Goal: Information Seeking & Learning: Learn about a topic

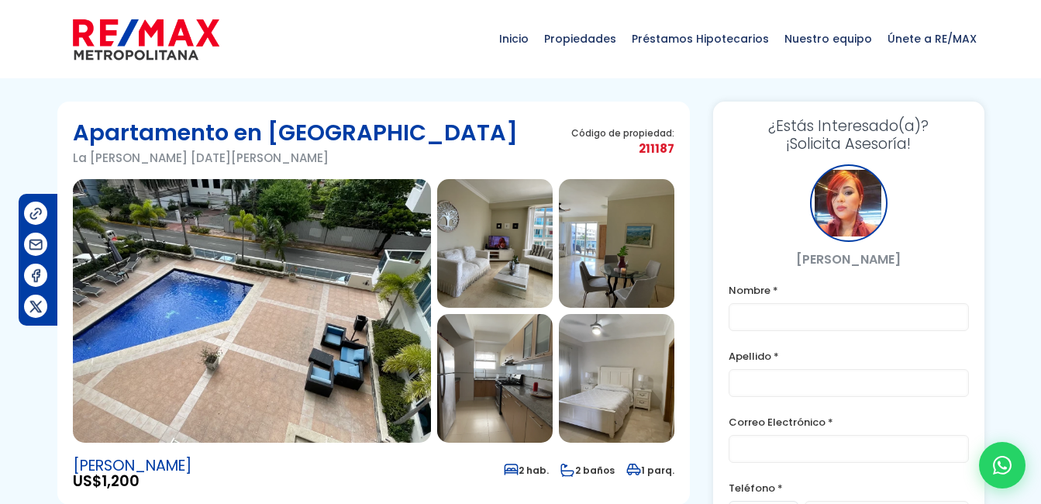
click at [505, 274] on img at bounding box center [494, 243] width 115 height 129
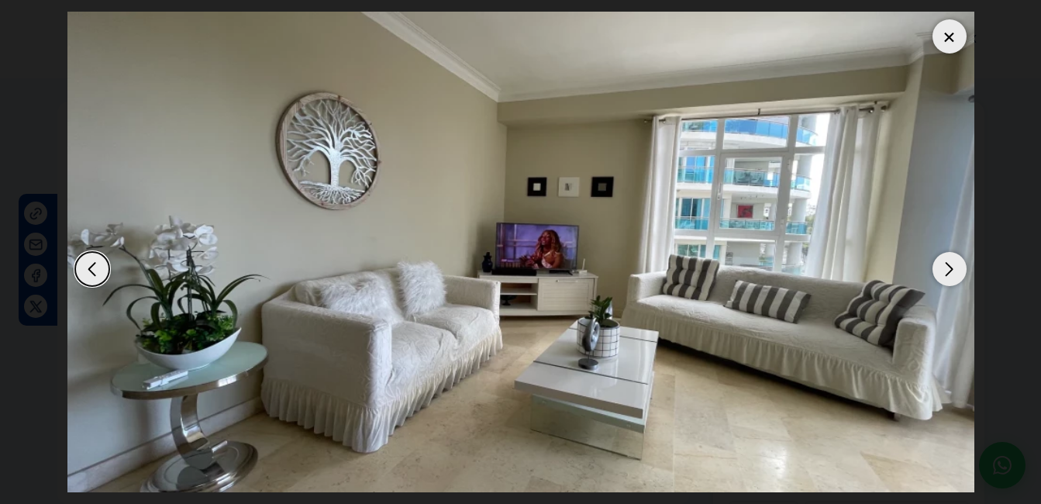
click at [948, 50] on div at bounding box center [949, 36] width 34 height 34
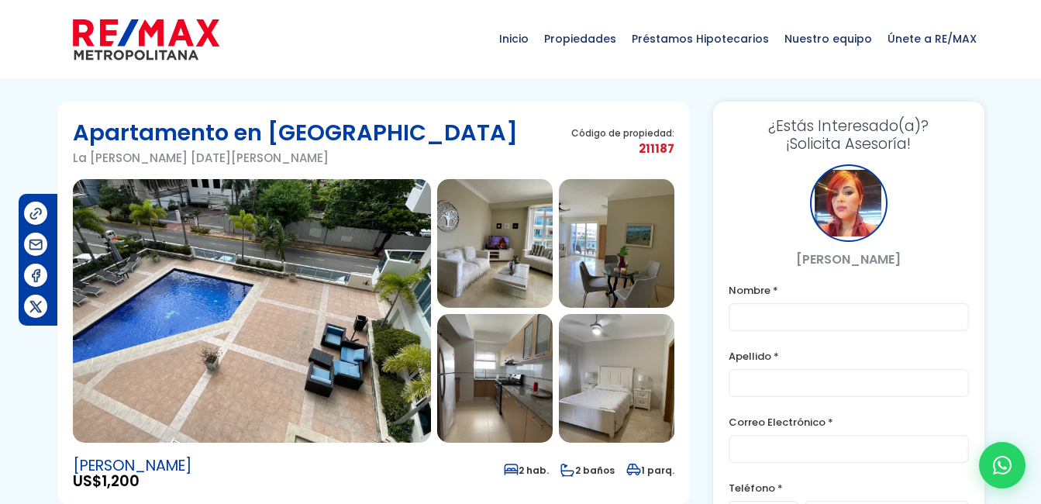
click at [499, 246] on img at bounding box center [494, 243] width 115 height 129
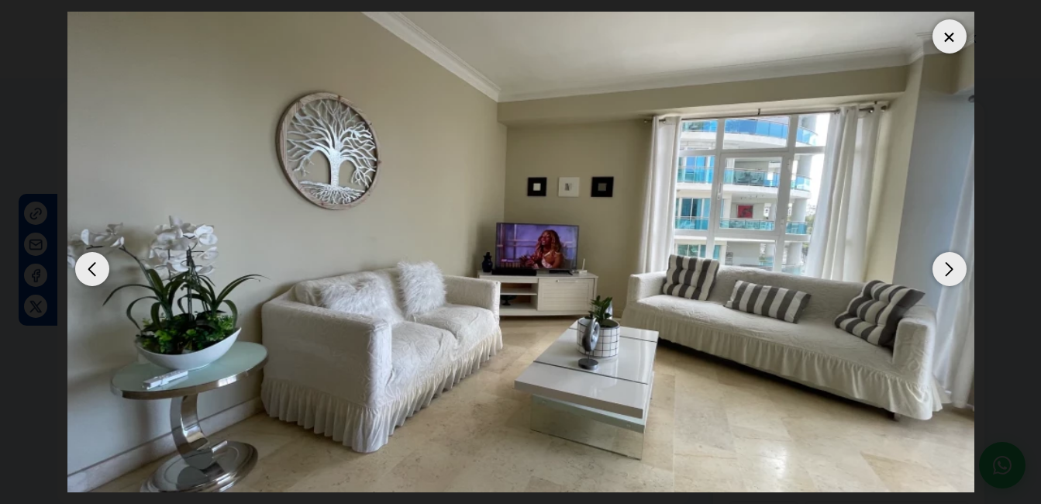
click at [953, 274] on div "Next slide" at bounding box center [949, 269] width 34 height 34
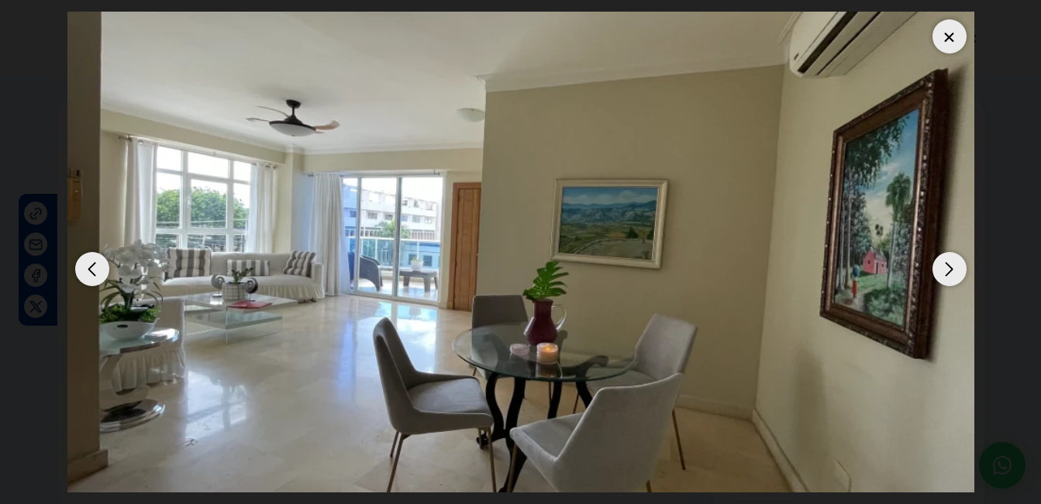
click at [952, 279] on div "Next slide" at bounding box center [949, 269] width 34 height 34
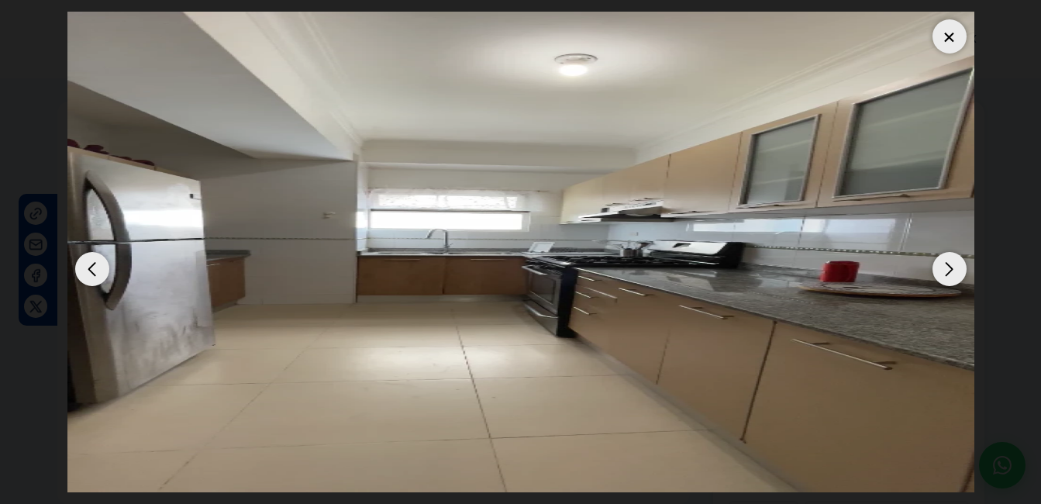
click at [945, 270] on div "Next slide" at bounding box center [949, 269] width 34 height 34
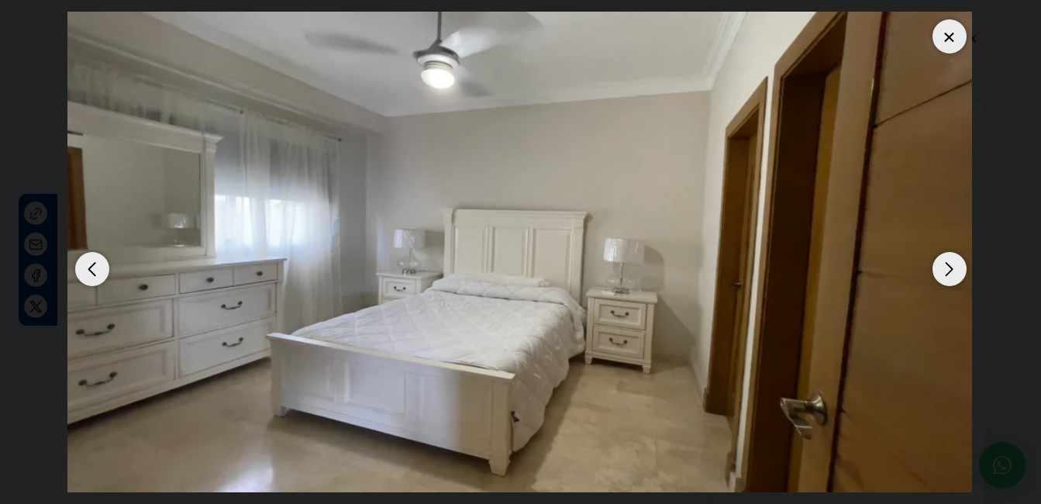
click at [108, 276] on img "5 / 11" at bounding box center [518, 252] width 907 height 480
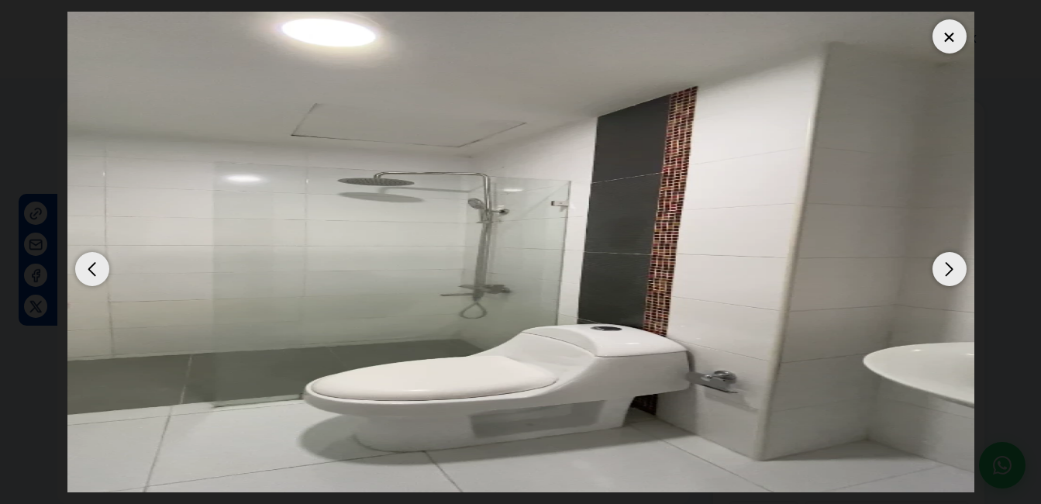
click at [101, 274] on div "Previous slide" at bounding box center [92, 269] width 34 height 34
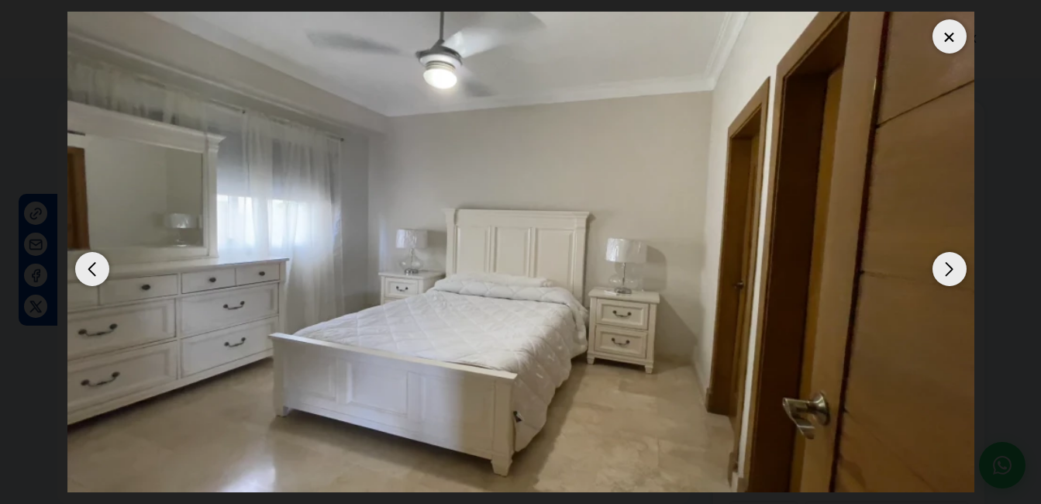
click at [101, 274] on div "Previous slide" at bounding box center [92, 269] width 34 height 34
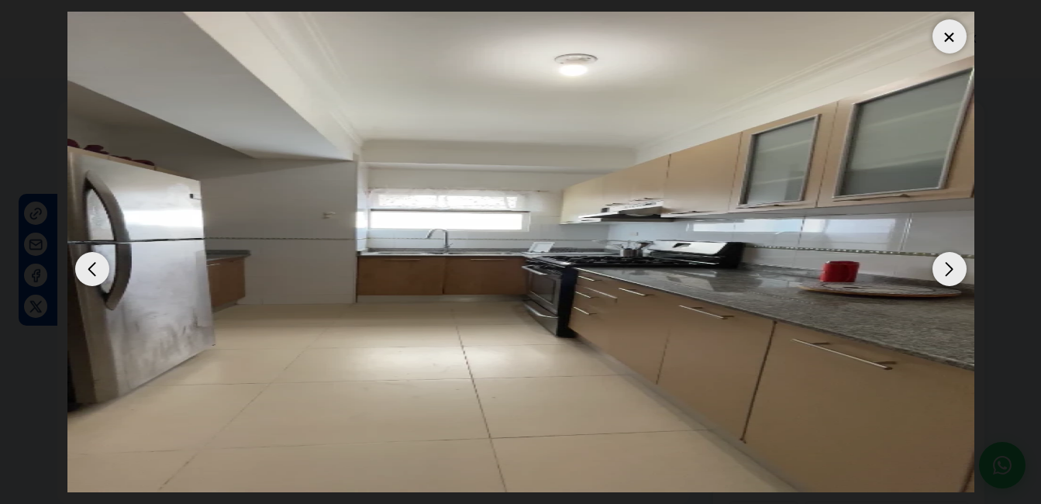
click at [950, 273] on div "Next slide" at bounding box center [949, 269] width 34 height 34
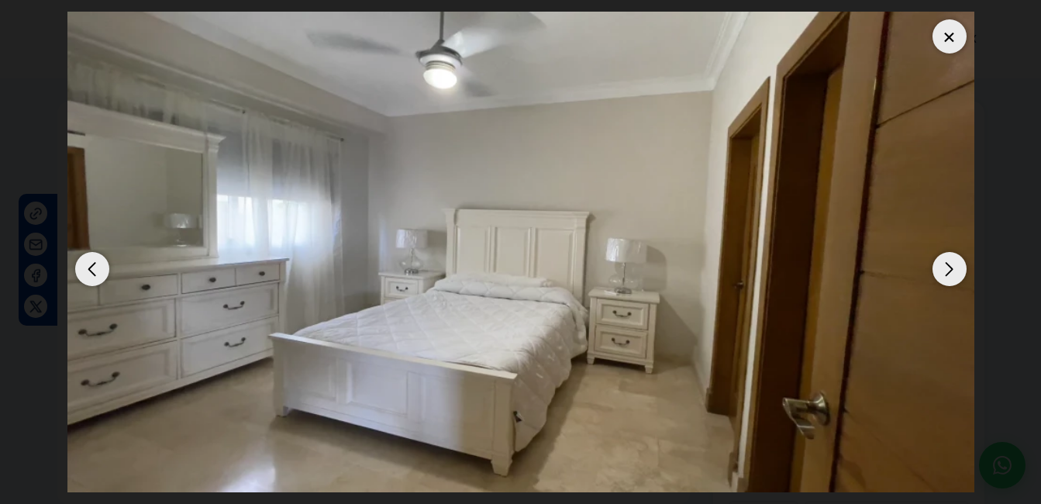
click at [946, 279] on div "Next slide" at bounding box center [949, 269] width 34 height 34
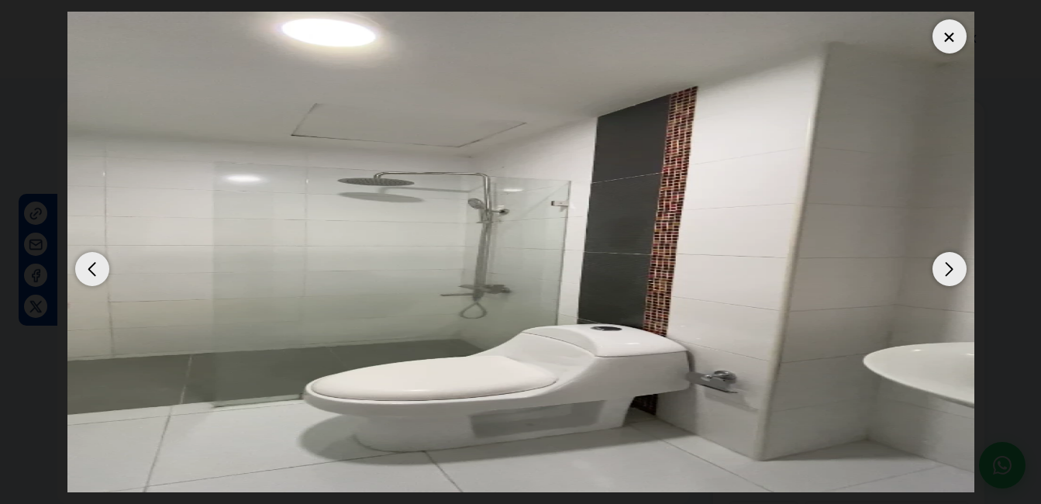
click at [949, 282] on div "Next slide" at bounding box center [949, 269] width 34 height 34
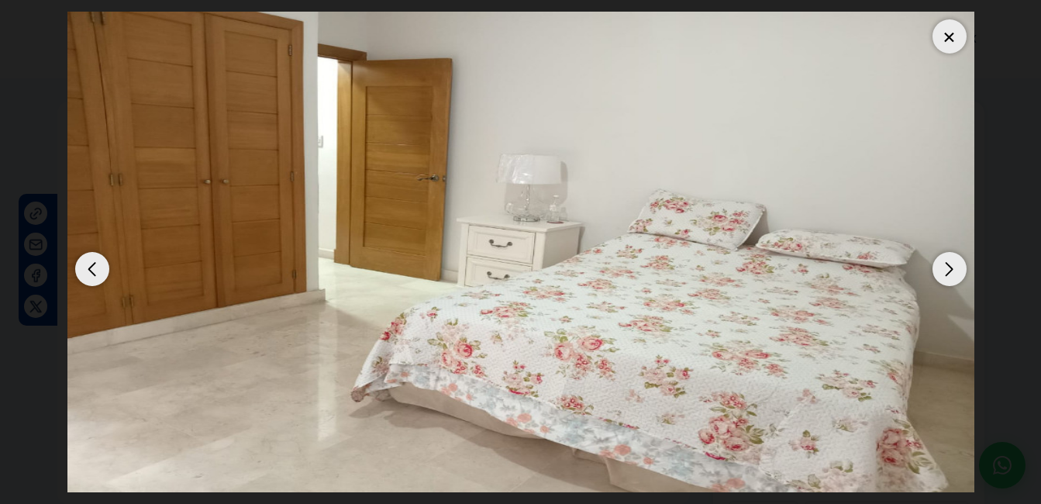
click at [955, 337] on img "7 / 11" at bounding box center [520, 252] width 907 height 480
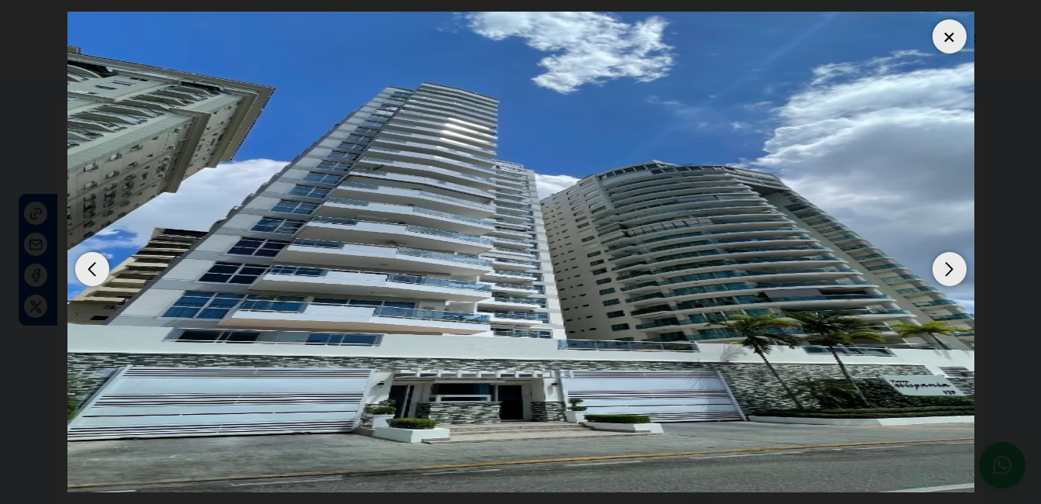
click at [957, 277] on div "Next slide" at bounding box center [949, 269] width 34 height 34
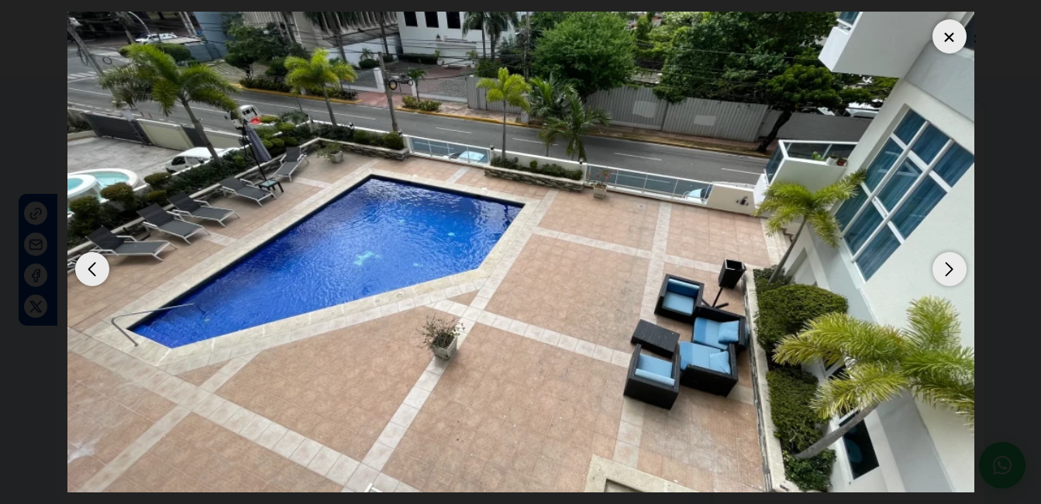
click at [935, 381] on img "1 / 11" at bounding box center [520, 252] width 907 height 480
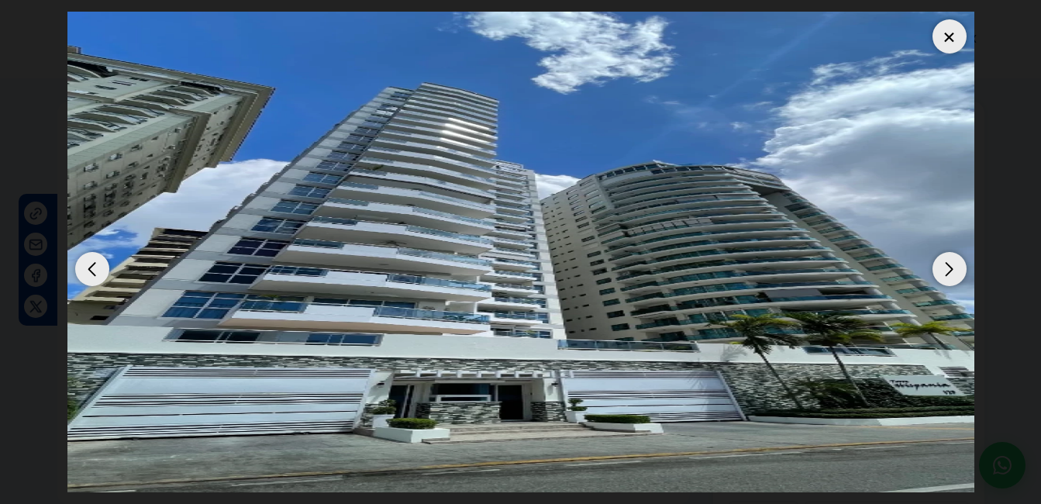
click at [955, 272] on div "Next slide" at bounding box center [949, 269] width 34 height 34
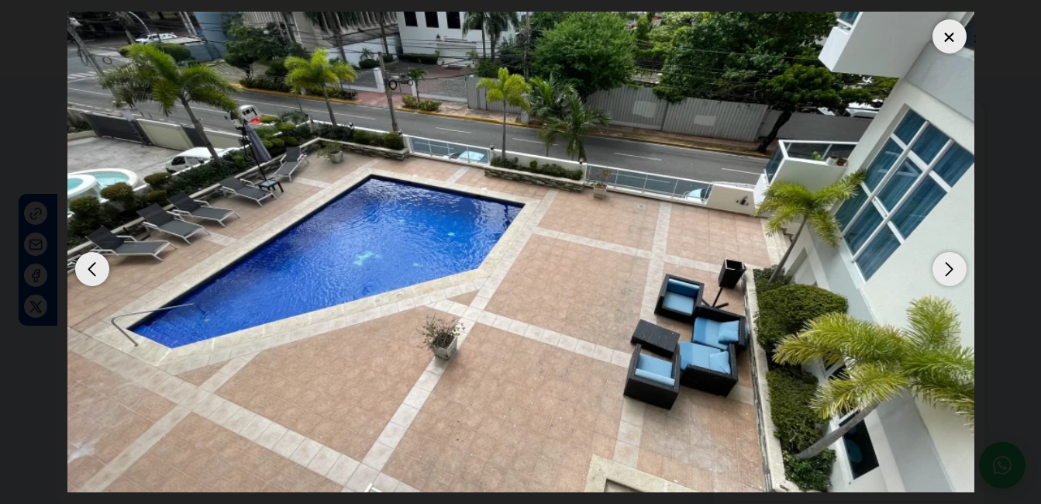
click at [950, 294] on img "1 / 11" at bounding box center [520, 252] width 907 height 480
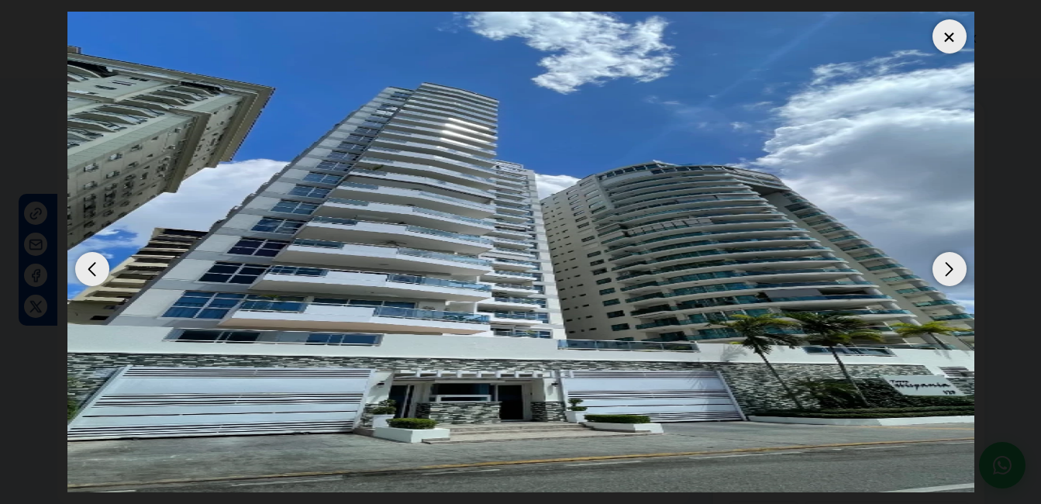
click at [954, 273] on div "Next slide" at bounding box center [949, 269] width 34 height 34
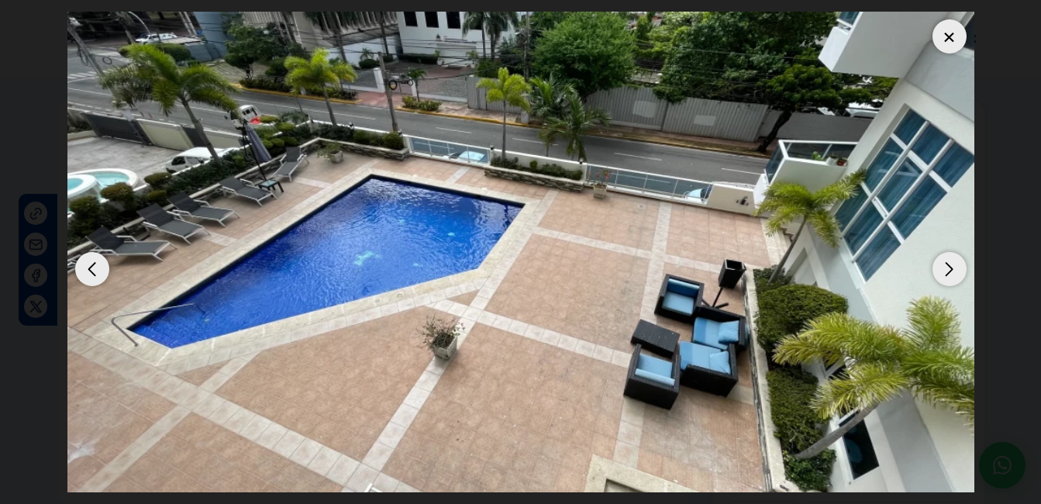
click at [958, 287] on img "1 / 11" at bounding box center [520, 252] width 907 height 480
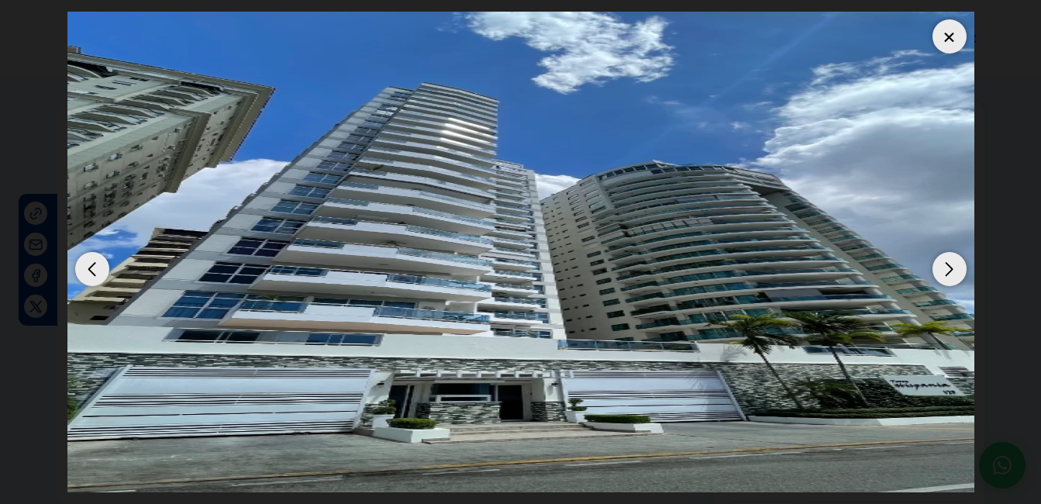
click at [957, 280] on div "Next slide" at bounding box center [949, 269] width 34 height 34
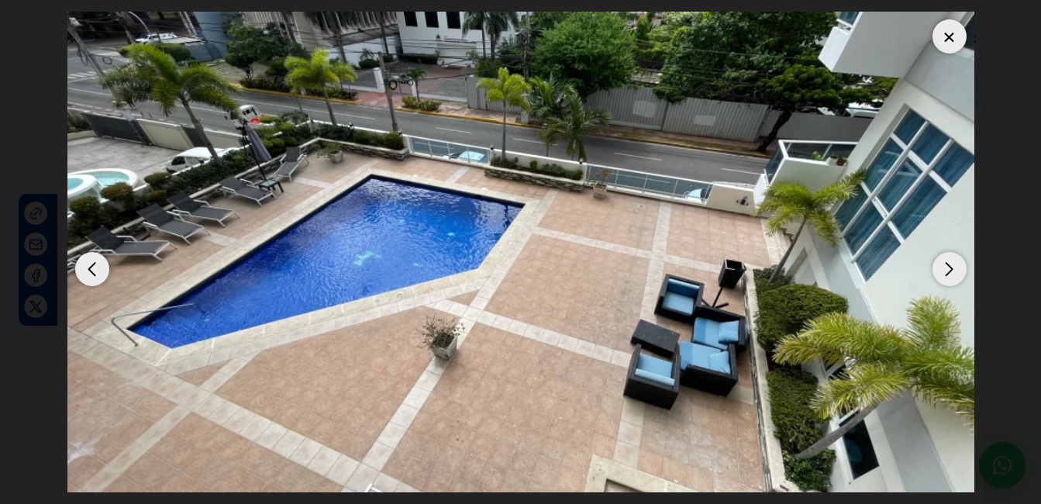
click at [957, 280] on div "Next slide" at bounding box center [949, 269] width 34 height 34
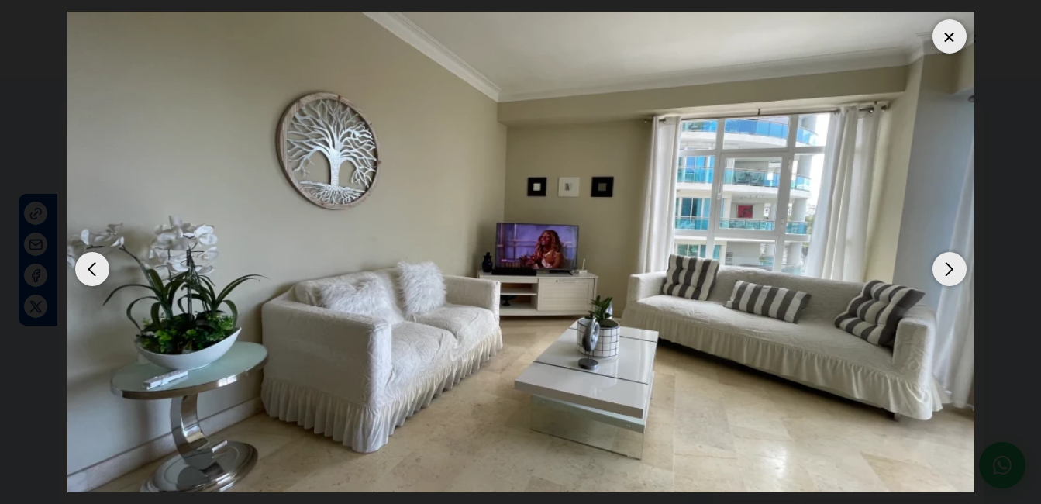
click at [956, 272] on div "Next slide" at bounding box center [949, 269] width 34 height 34
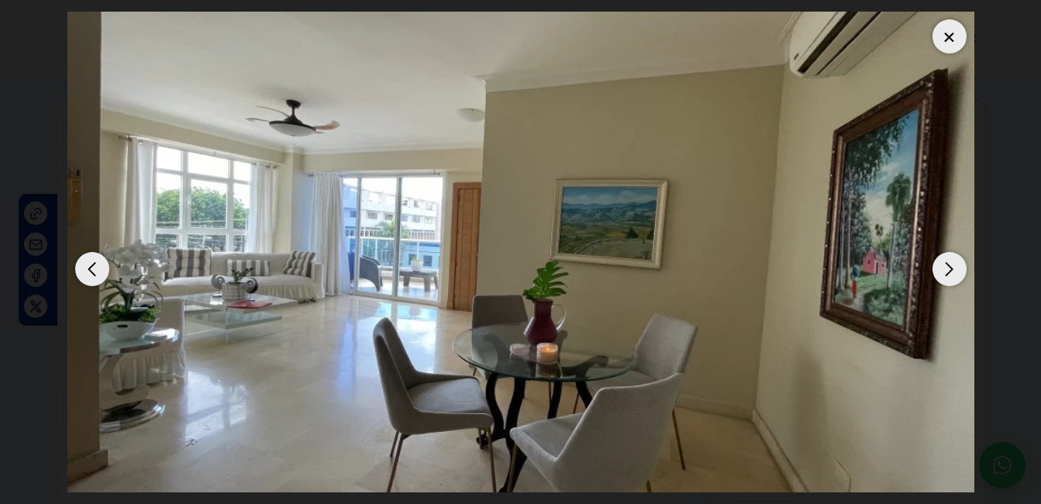
click at [956, 272] on div "Next slide" at bounding box center [949, 269] width 34 height 34
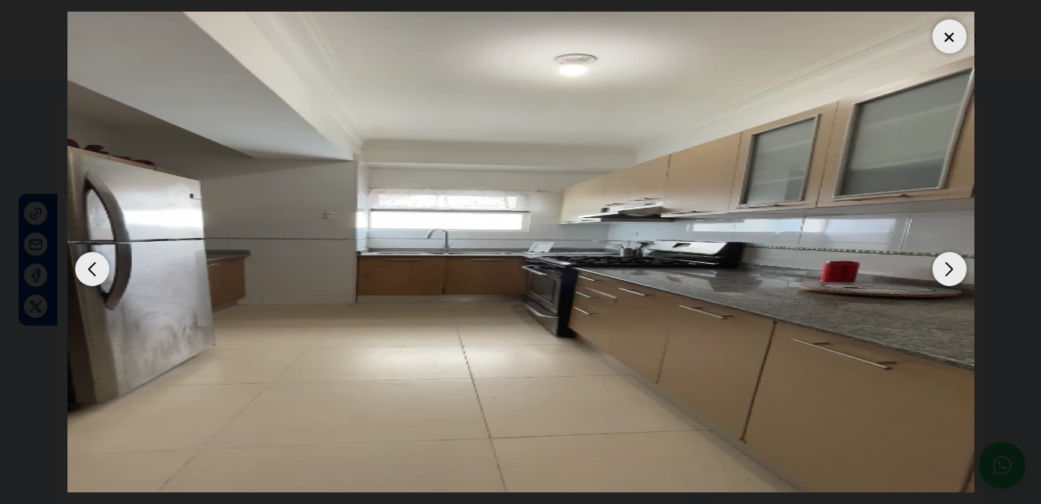
click at [948, 40] on div at bounding box center [949, 36] width 34 height 34
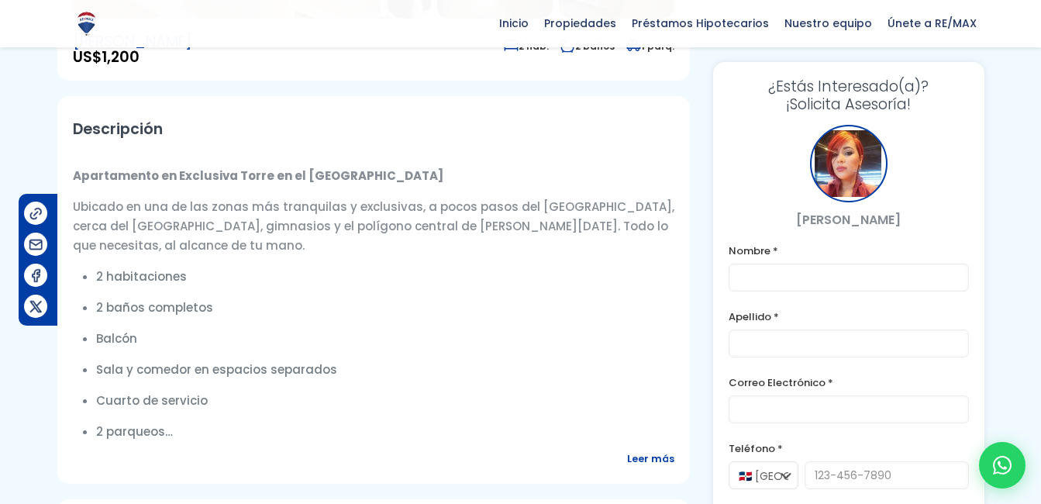
scroll to position [426, 0]
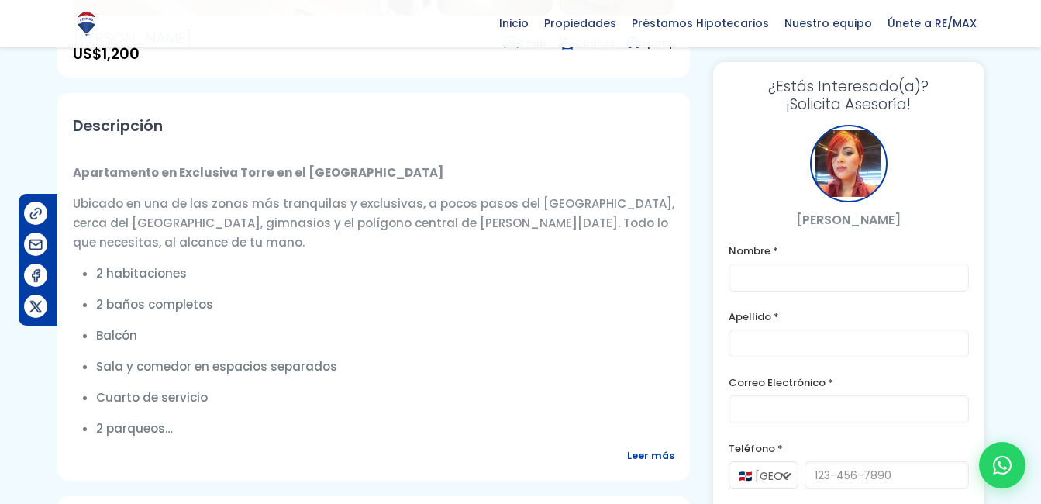
drag, startPoint x: 98, startPoint y: 273, endPoint x: 243, endPoint y: 434, distance: 216.7
click at [243, 434] on ul "2 habitaciones 2 baños completos Balcón Sala y comedor en espacios separados Cu…" at bounding box center [385, 350] width 578 height 174
drag, startPoint x: 243, startPoint y: 434, endPoint x: 360, endPoint y: 261, distance: 209.1
click at [360, 261] on div "Apartamento en Exclusiva Torre en el Sector La Esperilla Ubicado en una de las …" at bounding box center [373, 294] width 601 height 287
click at [643, 453] on span "Leer más" at bounding box center [650, 455] width 47 height 19
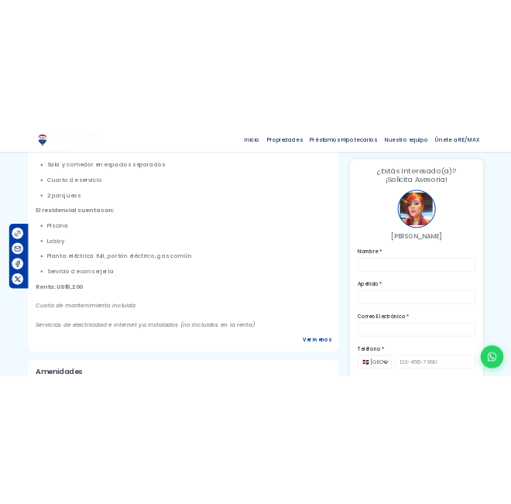
scroll to position [749, 0]
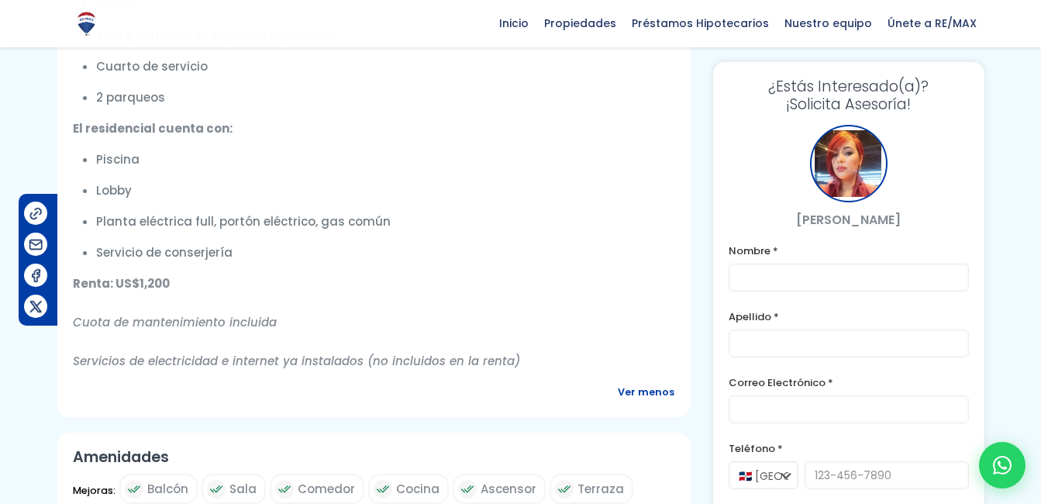
drag, startPoint x: 98, startPoint y: 64, endPoint x: 247, endPoint y: 287, distance: 269.3
click at [247, 287] on div "Apartamento en Exclusiva Torre en el Sector La Esperilla Ubicado en una de las …" at bounding box center [373, 101] width 601 height 539
copy div "2 habitaciones 2 baños completos Balcón Sala y comedor en espacios separados Cu…"
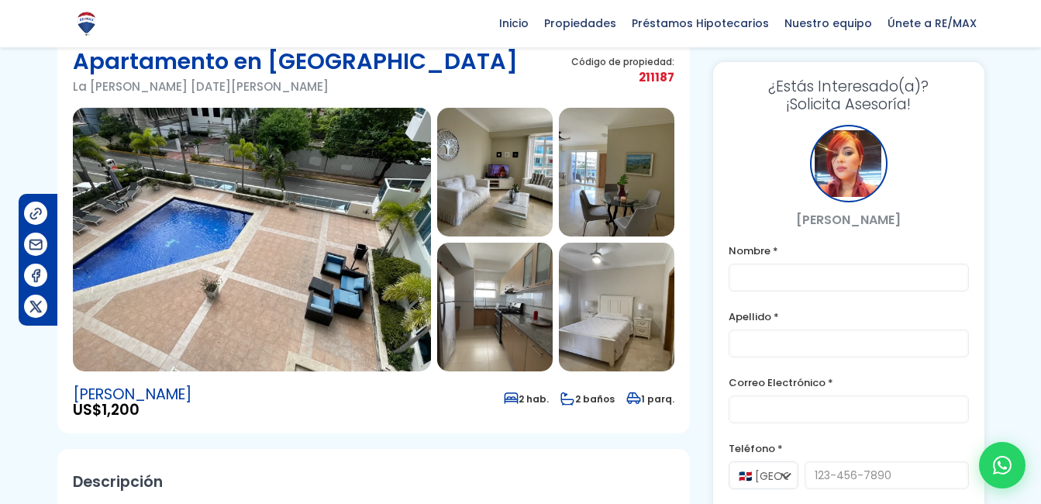
click at [377, 152] on img at bounding box center [252, 239] width 358 height 263
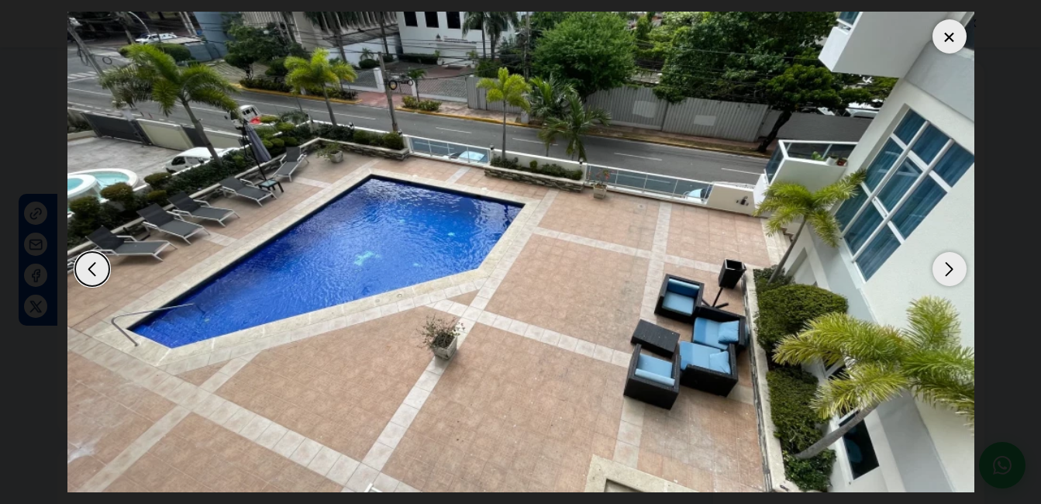
click at [948, 261] on div "Next slide" at bounding box center [949, 269] width 34 height 34
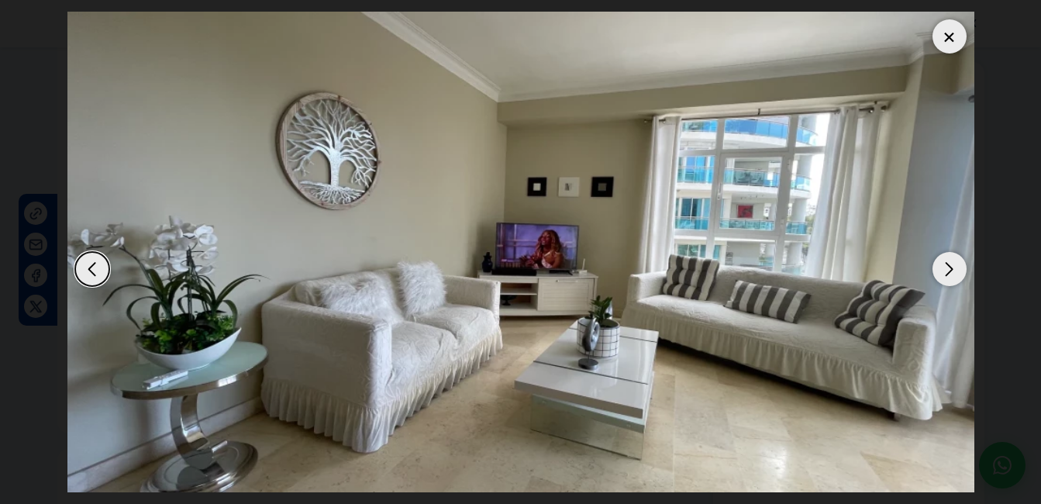
click at [948, 261] on div "Next slide" at bounding box center [949, 269] width 34 height 34
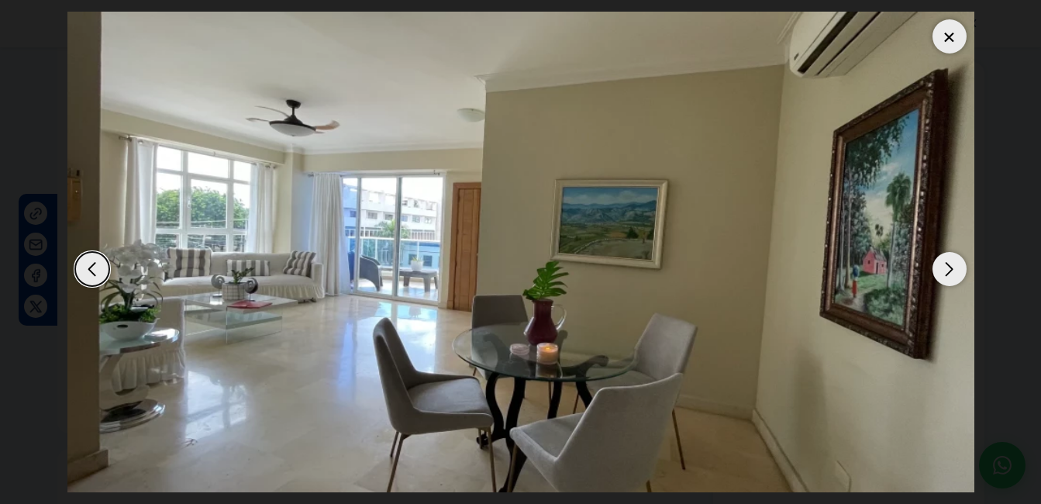
click at [948, 261] on div "Next slide" at bounding box center [949, 269] width 34 height 34
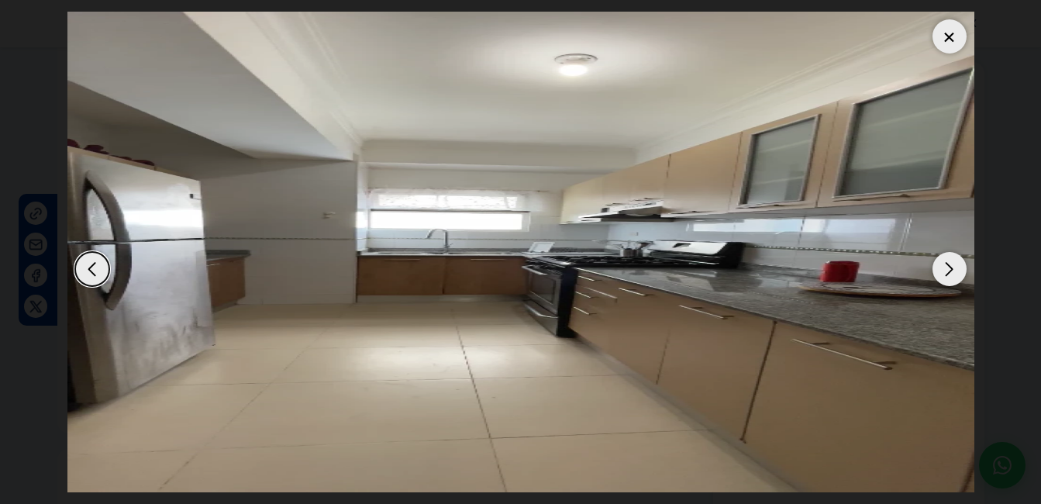
click at [948, 261] on div "Next slide" at bounding box center [949, 269] width 34 height 34
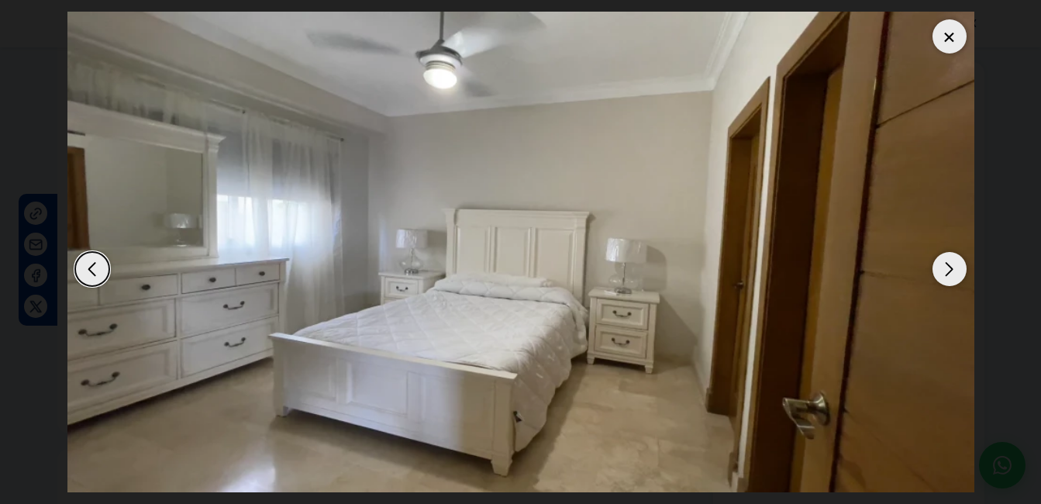
click at [948, 261] on div "Next slide" at bounding box center [949, 269] width 34 height 34
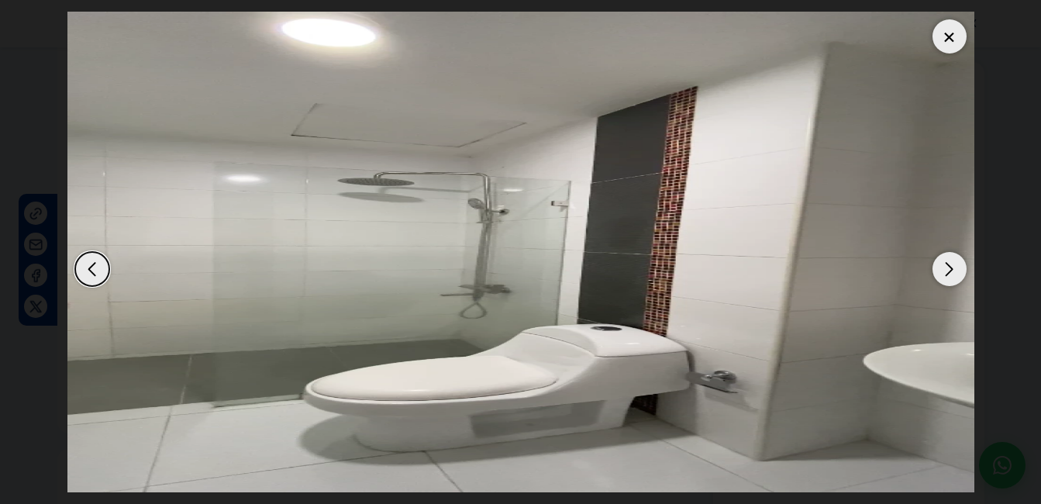
click at [948, 261] on div "Next slide" at bounding box center [949, 269] width 34 height 34
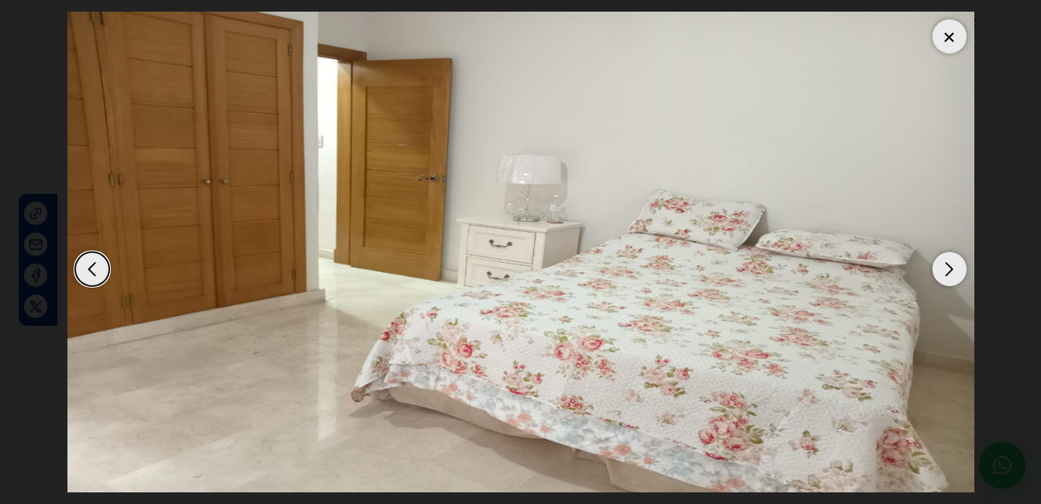
click at [948, 261] on div "Next slide" at bounding box center [949, 269] width 34 height 34
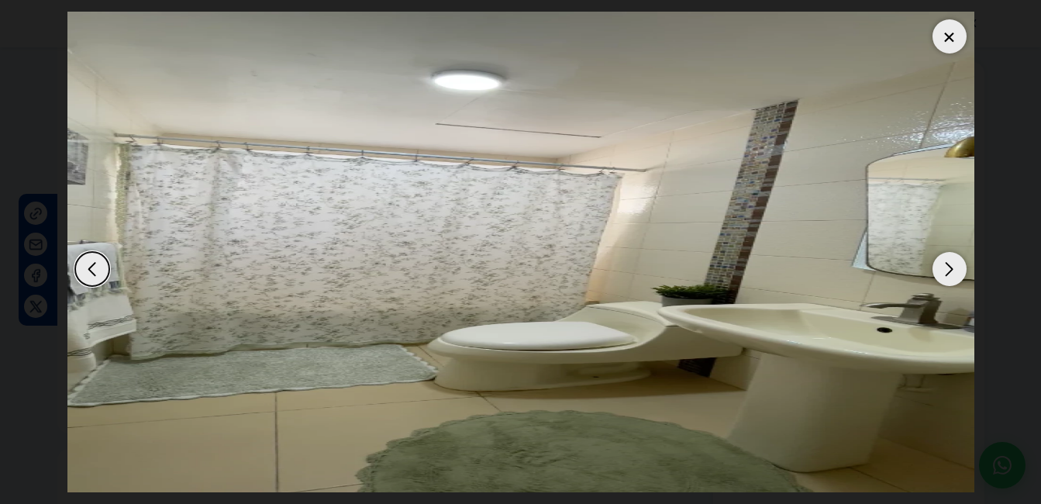
click at [948, 261] on div "Next slide" at bounding box center [949, 269] width 34 height 34
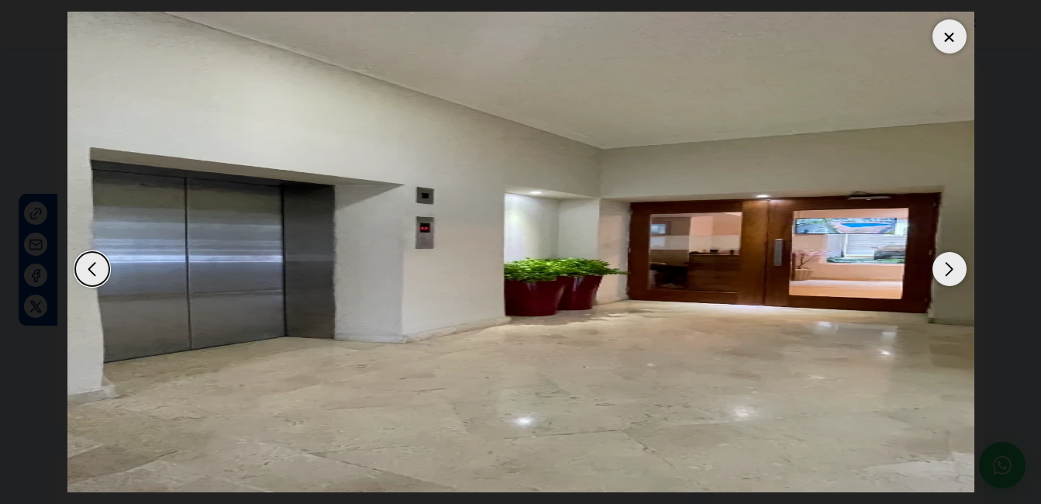
click at [948, 261] on div "Next slide" at bounding box center [949, 269] width 34 height 34
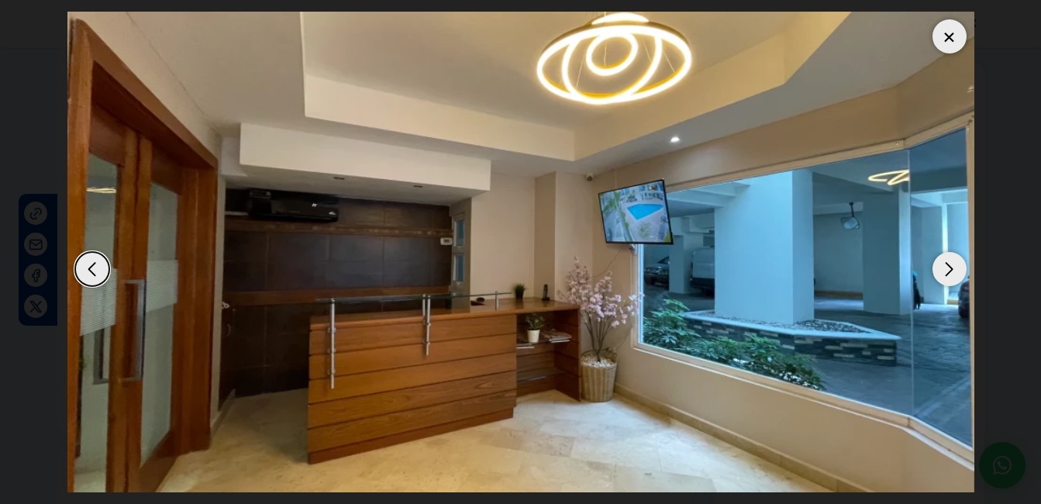
click at [948, 261] on div "Next slide" at bounding box center [949, 269] width 34 height 34
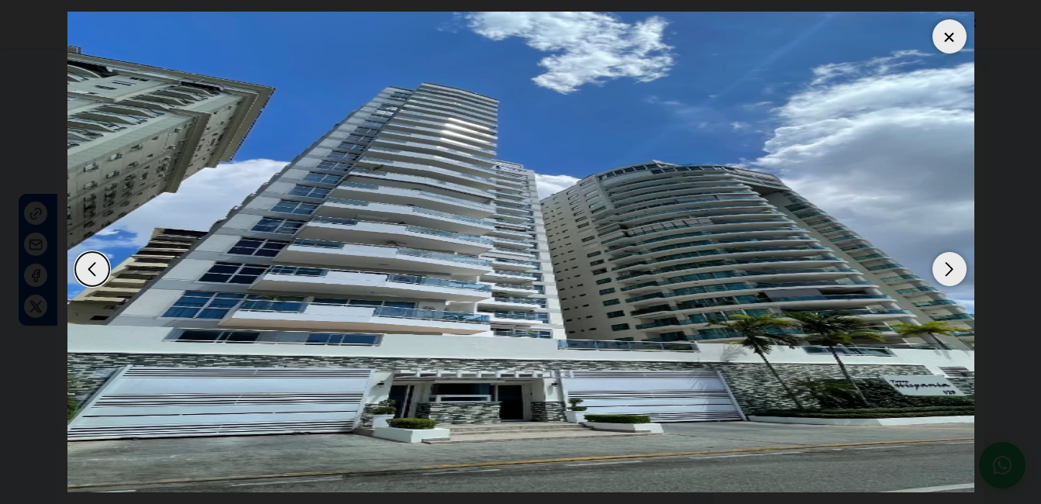
click at [948, 261] on div "Next slide" at bounding box center [949, 269] width 34 height 34
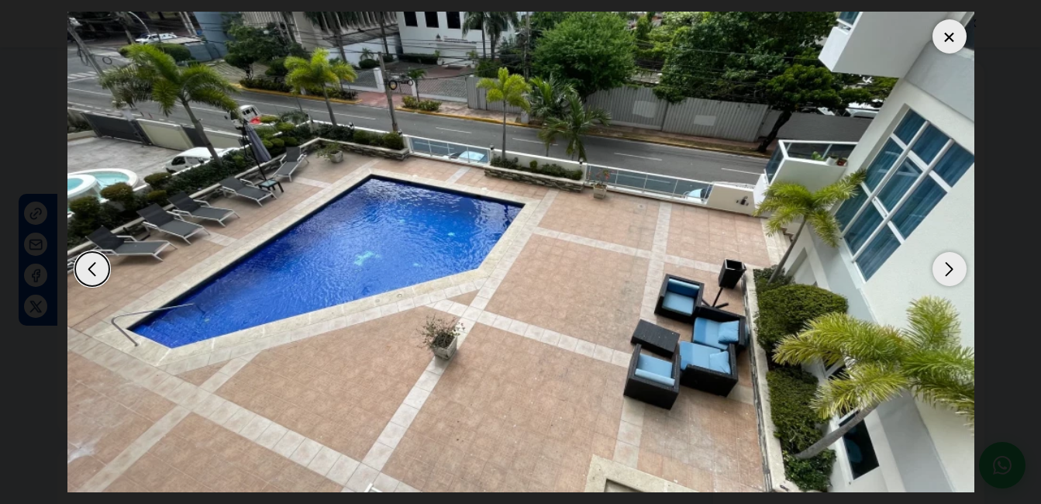
click at [948, 261] on div "Next slide" at bounding box center [949, 269] width 34 height 34
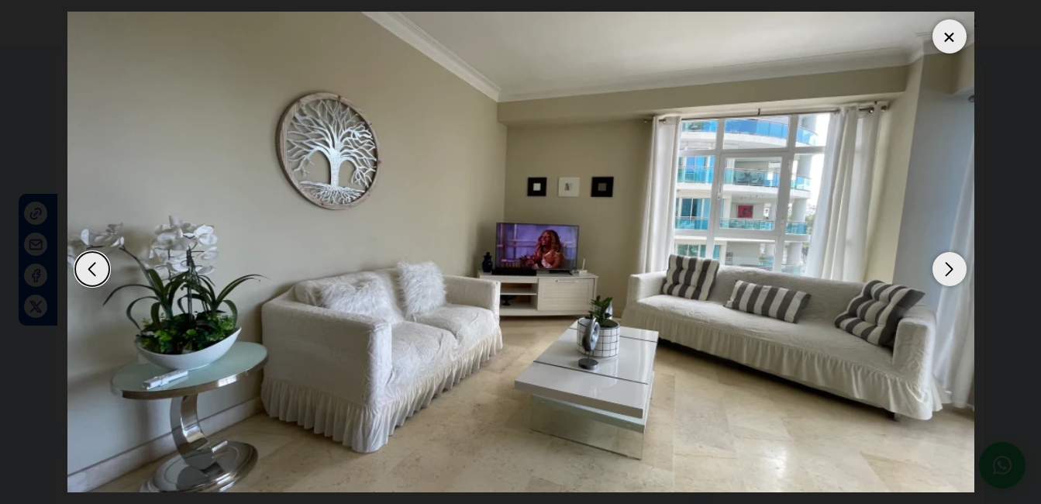
click at [948, 261] on div "Next slide" at bounding box center [949, 269] width 34 height 34
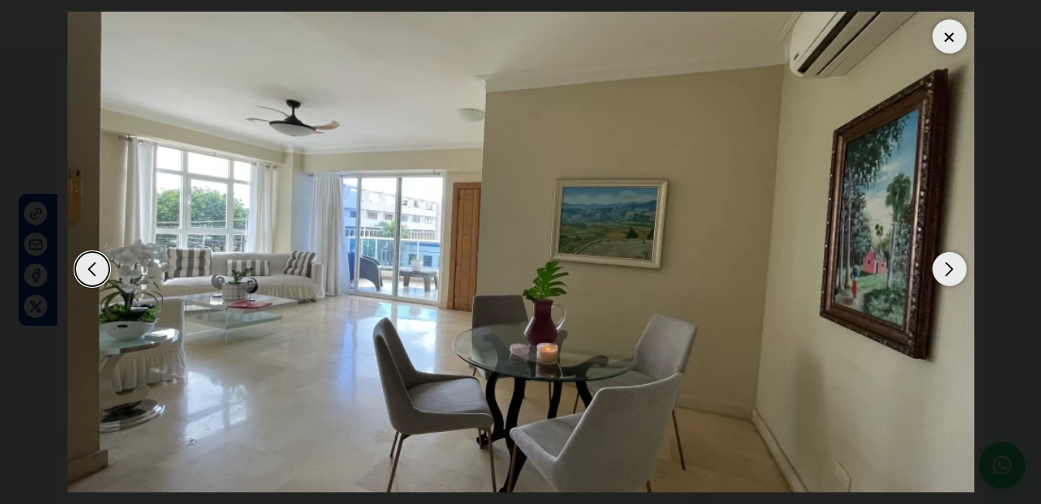
click at [948, 261] on div "Next slide" at bounding box center [949, 269] width 34 height 34
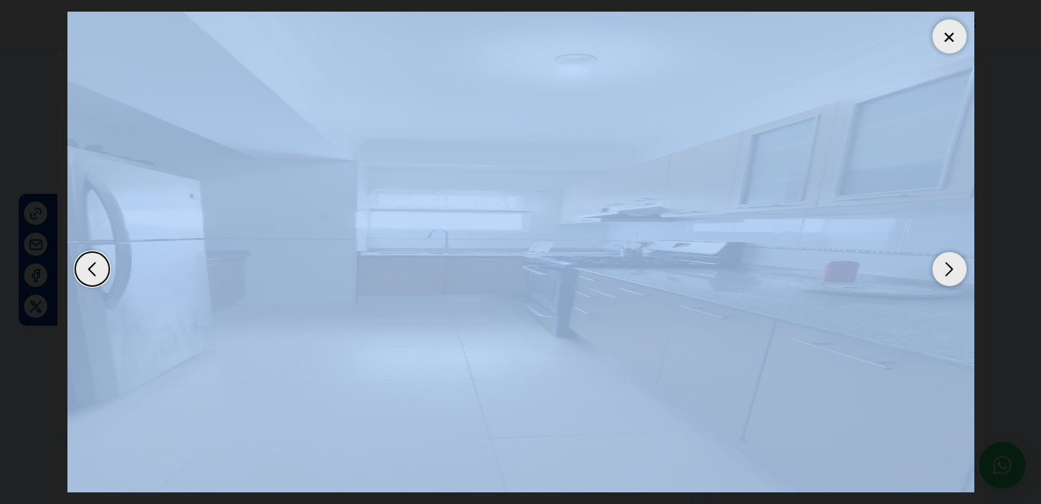
click at [948, 261] on div "Next slide" at bounding box center [949, 269] width 34 height 34
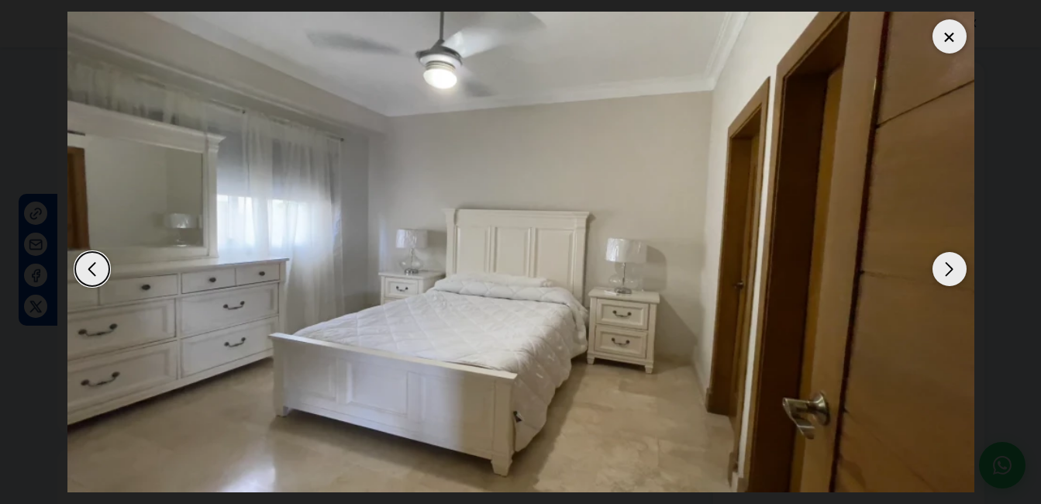
click at [948, 261] on div "Next slide" at bounding box center [949, 269] width 34 height 34
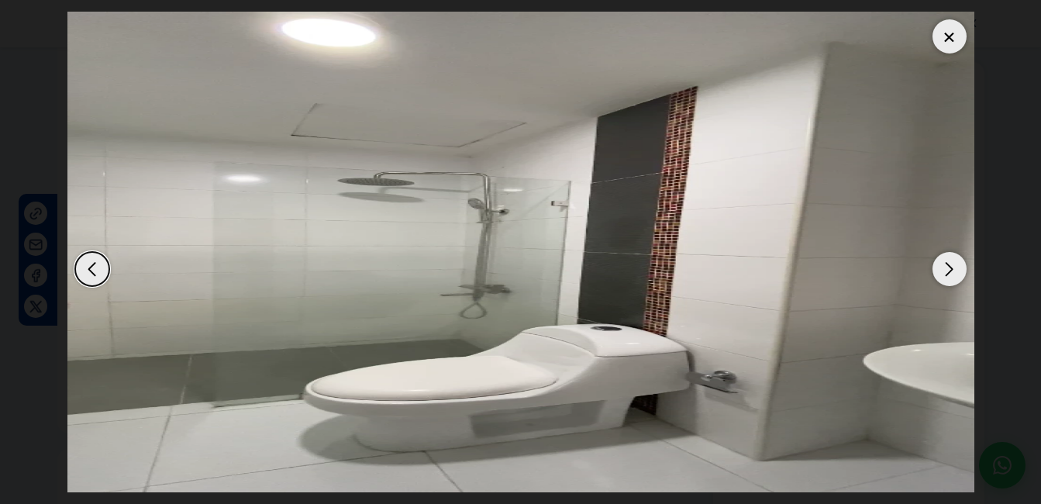
click at [948, 261] on div "Next slide" at bounding box center [949, 269] width 34 height 34
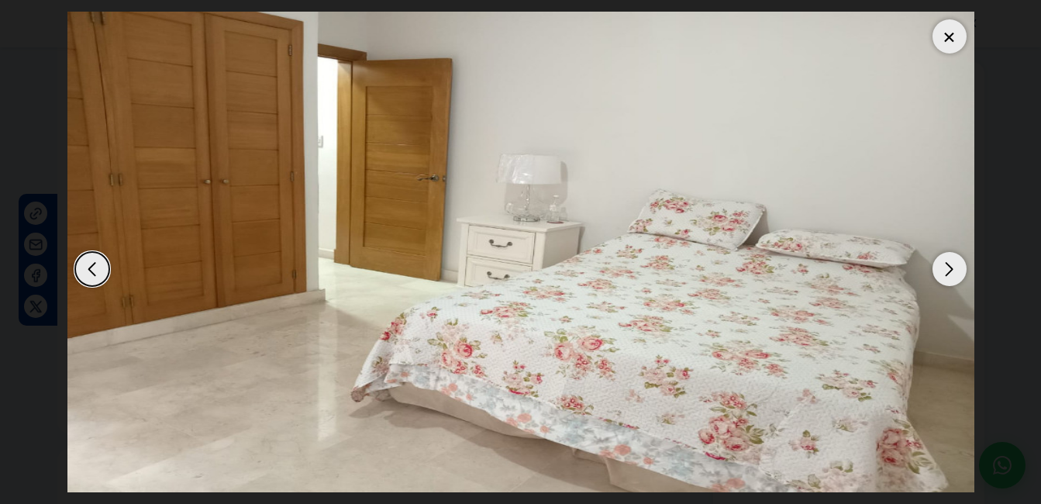
click at [948, 261] on div "Next slide" at bounding box center [949, 269] width 34 height 34
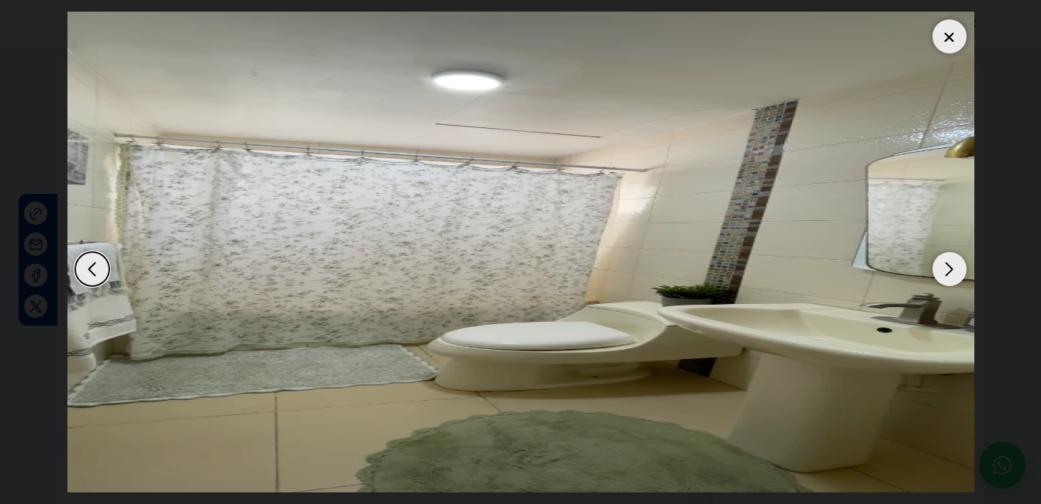
click at [948, 261] on div "Next slide" at bounding box center [949, 269] width 34 height 34
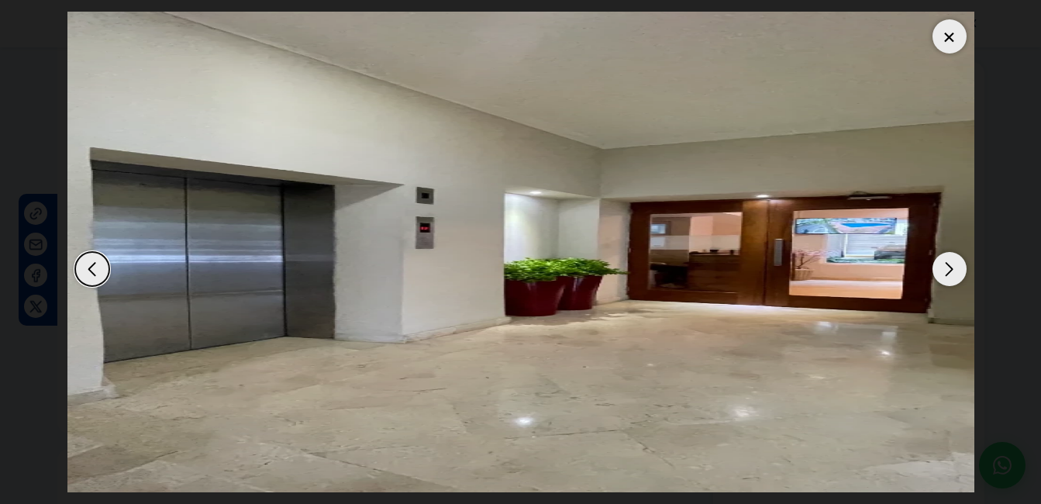
click at [948, 261] on div "Next slide" at bounding box center [949, 269] width 34 height 34
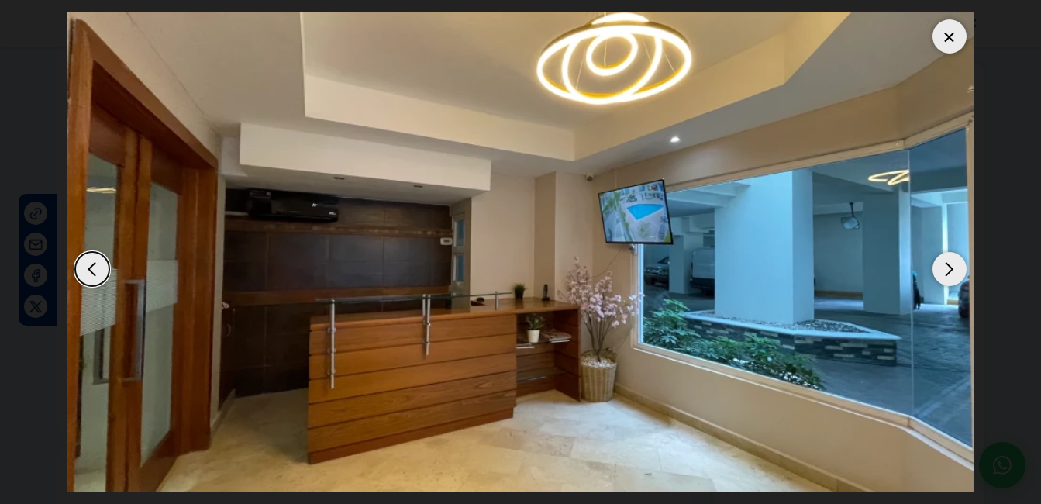
click at [948, 261] on div "Next slide" at bounding box center [949, 269] width 34 height 34
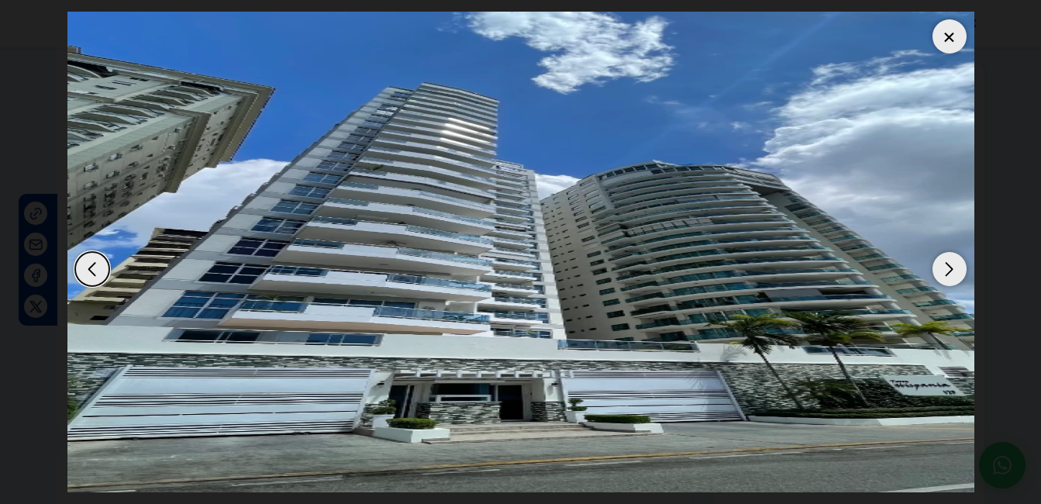
click at [950, 33] on div at bounding box center [949, 36] width 34 height 34
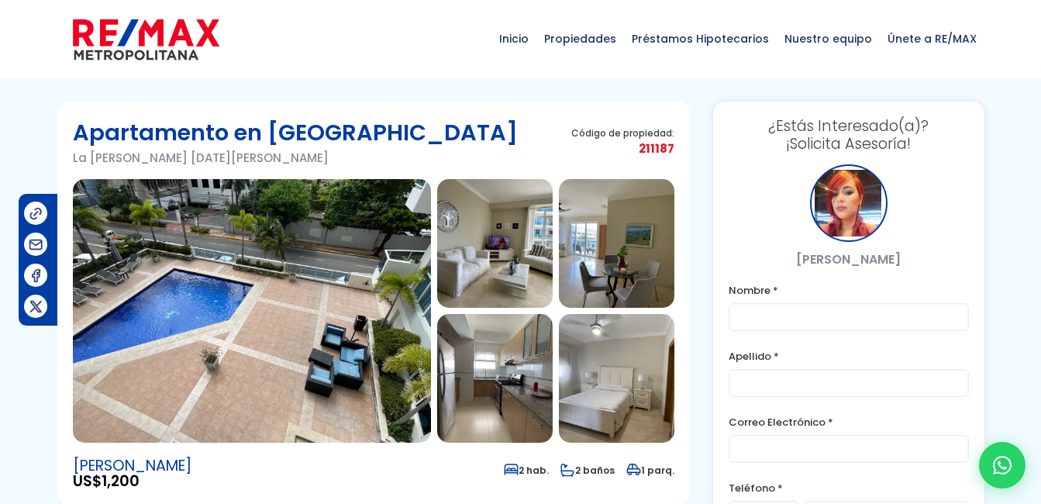
click at [532, 250] on img at bounding box center [494, 243] width 115 height 129
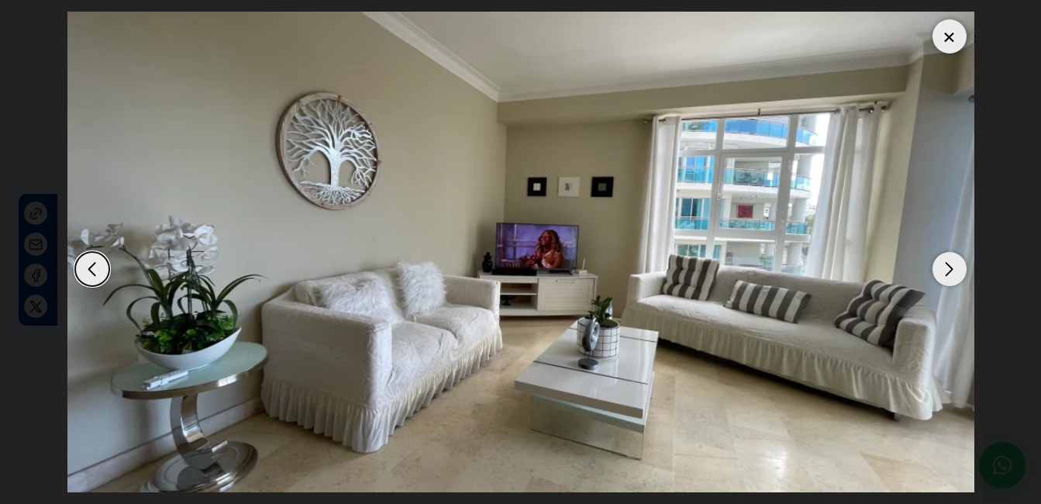
click at [960, 277] on div "Next slide" at bounding box center [949, 269] width 34 height 34
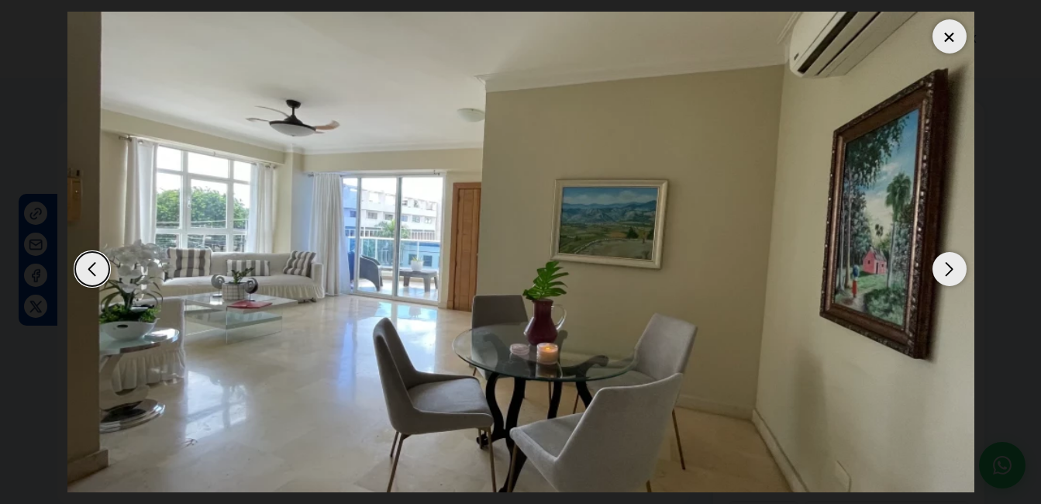
click at [955, 269] on div "Next slide" at bounding box center [949, 269] width 34 height 34
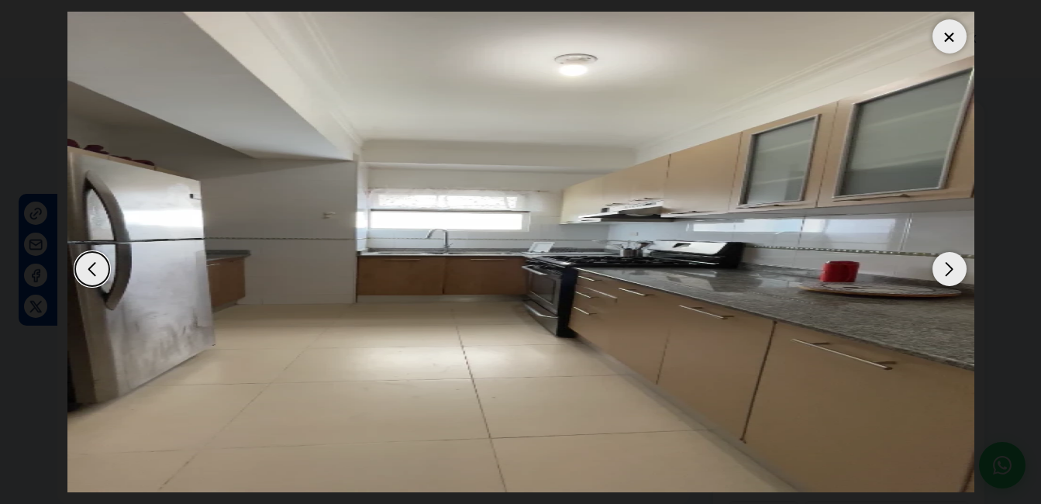
click at [385, 174] on img "4 / 11" at bounding box center [520, 252] width 907 height 480
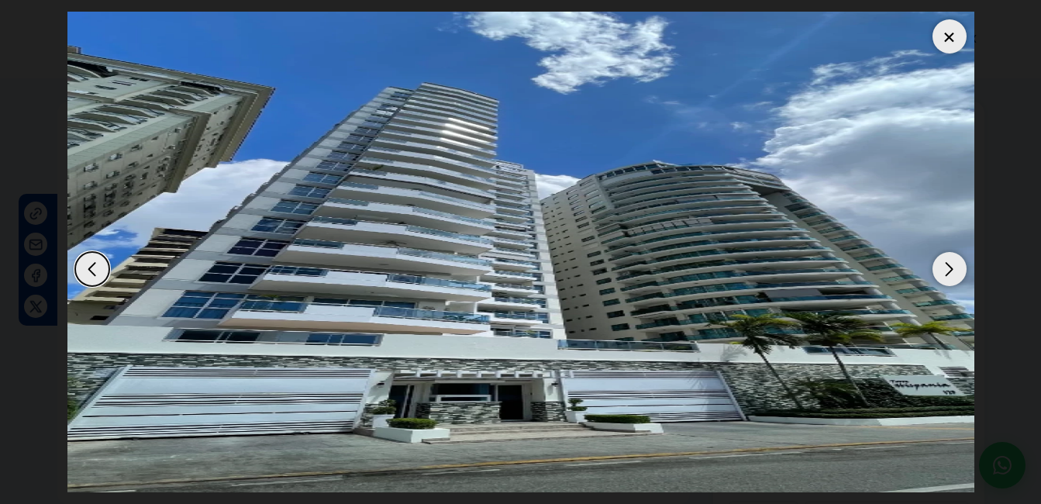
click at [948, 274] on div "Next slide" at bounding box center [949, 269] width 34 height 34
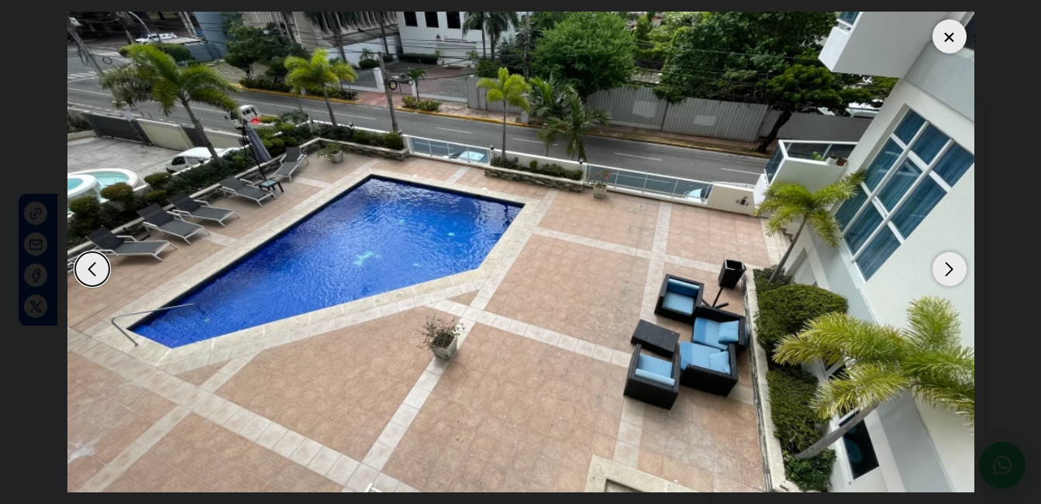
click at [948, 274] on div "Next slide" at bounding box center [949, 269] width 34 height 34
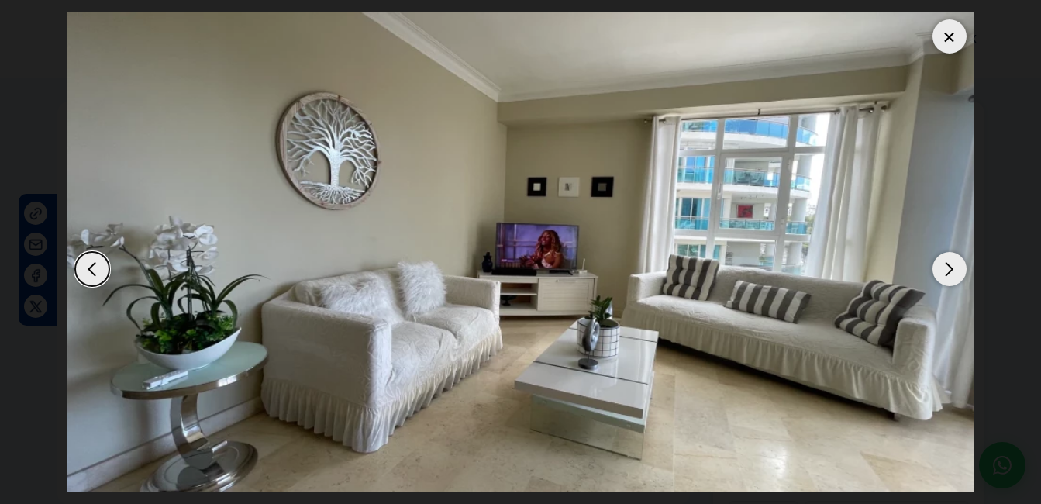
click at [948, 274] on div "Next slide" at bounding box center [949, 269] width 34 height 34
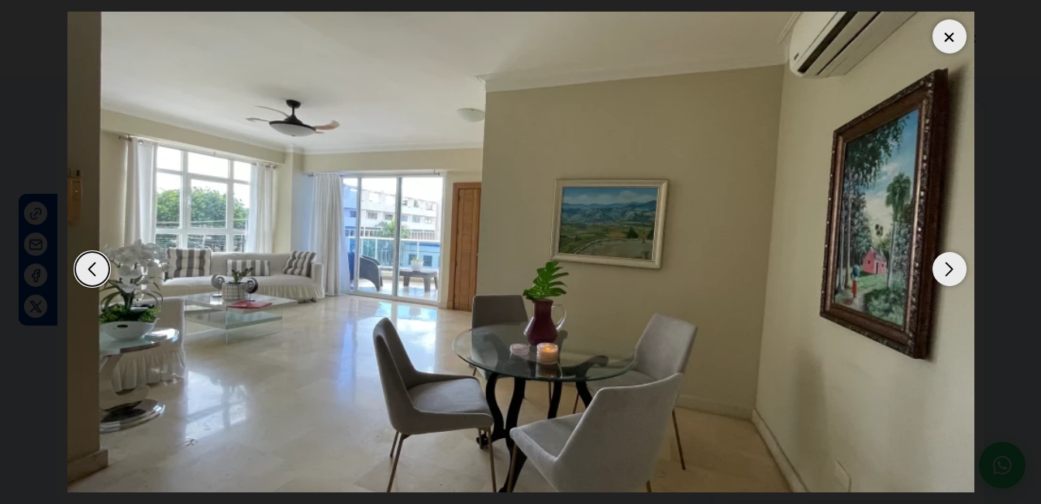
click at [948, 274] on div "Next slide" at bounding box center [949, 269] width 34 height 34
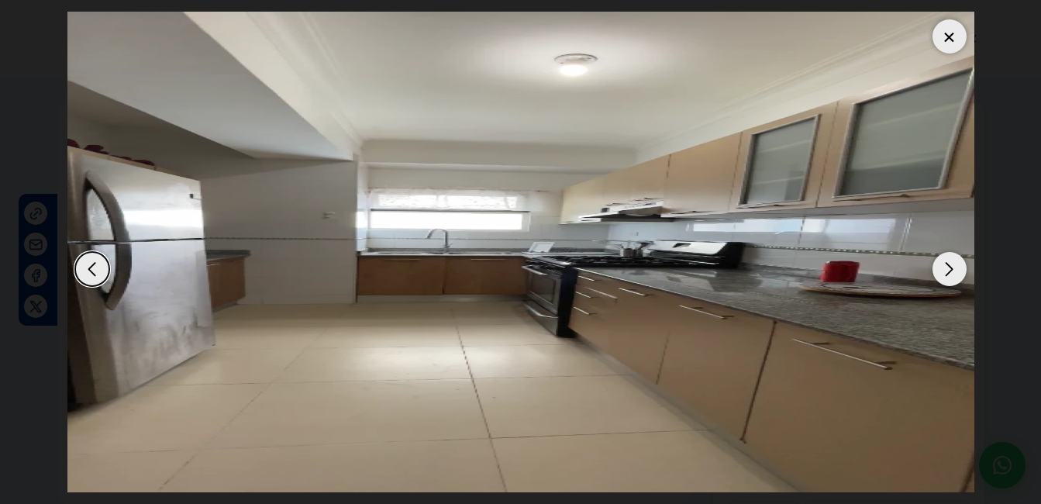
click at [948, 274] on div "Next slide" at bounding box center [949, 269] width 34 height 34
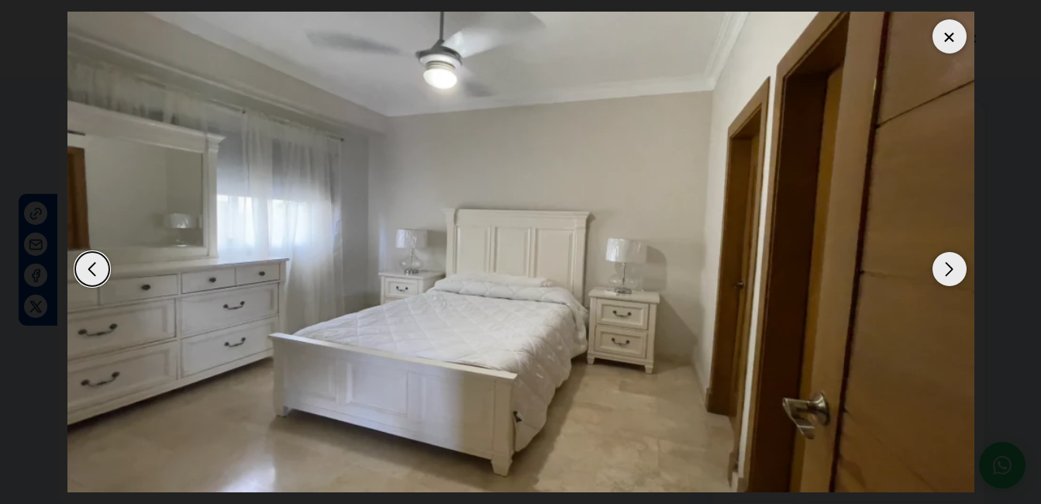
click at [948, 274] on div "Next slide" at bounding box center [949, 269] width 34 height 34
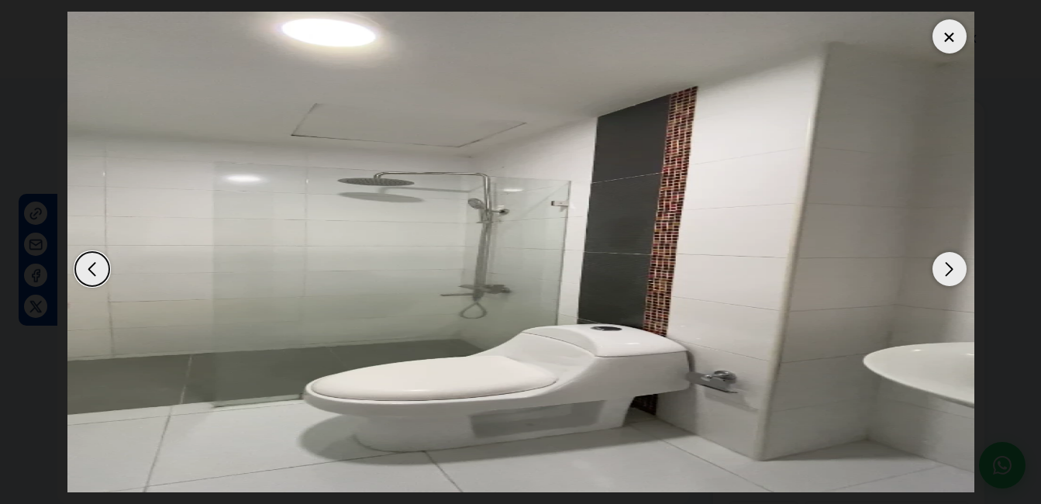
click at [948, 274] on div "Next slide" at bounding box center [949, 269] width 34 height 34
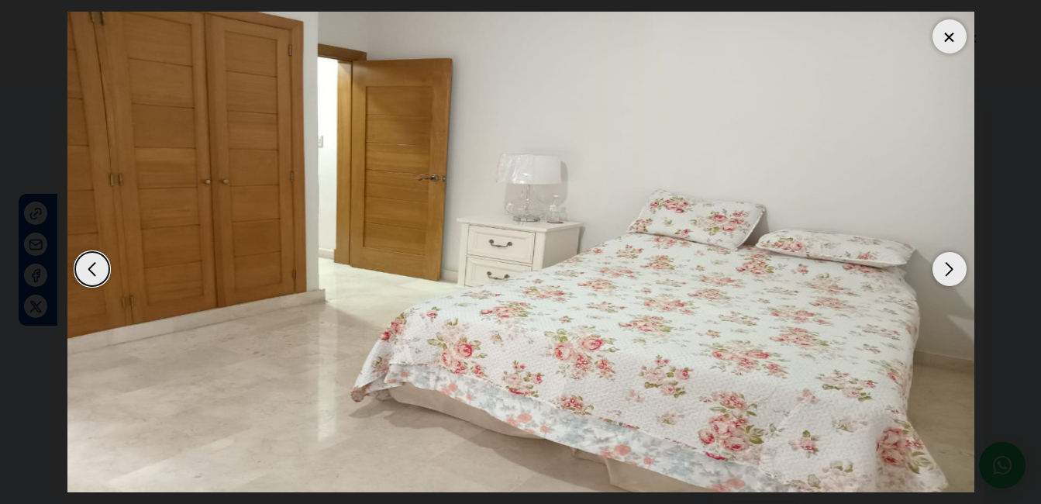
click at [948, 274] on div "Next slide" at bounding box center [949, 269] width 34 height 34
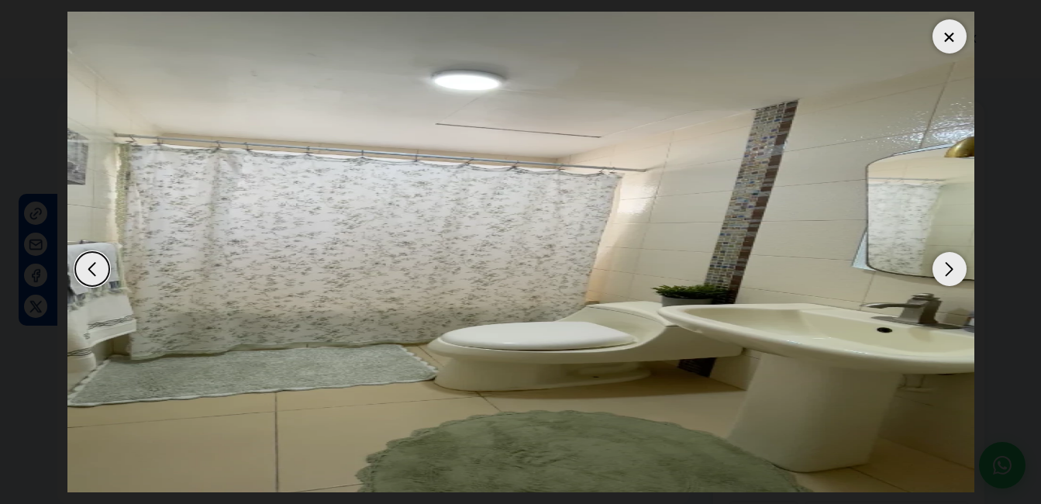
click at [948, 274] on div "Next slide" at bounding box center [949, 269] width 34 height 34
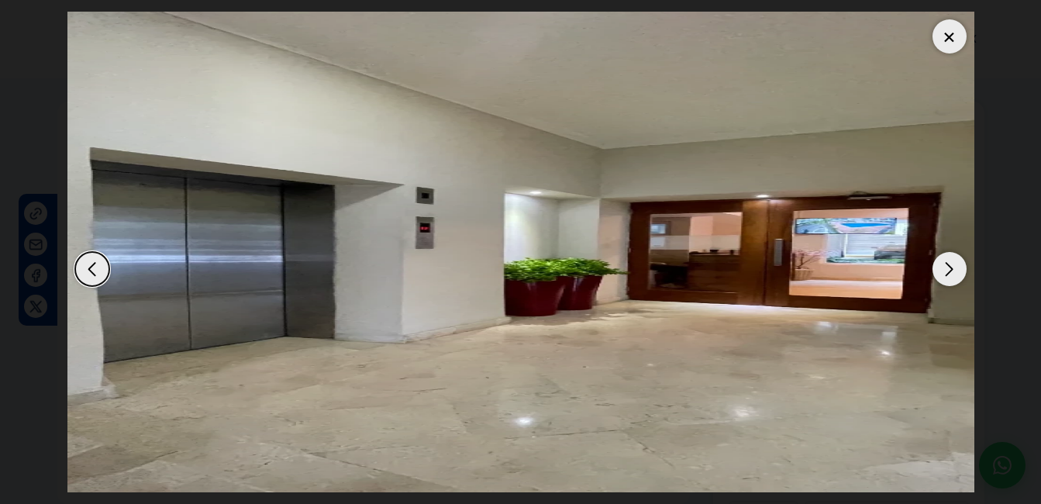
click at [953, 261] on div "Next slide" at bounding box center [949, 269] width 34 height 34
